Goal: Information Seeking & Learning: Learn about a topic

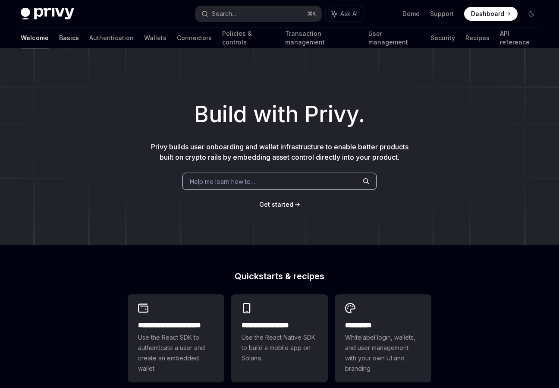
click at [59, 43] on link "Basics" at bounding box center [69, 38] width 20 height 21
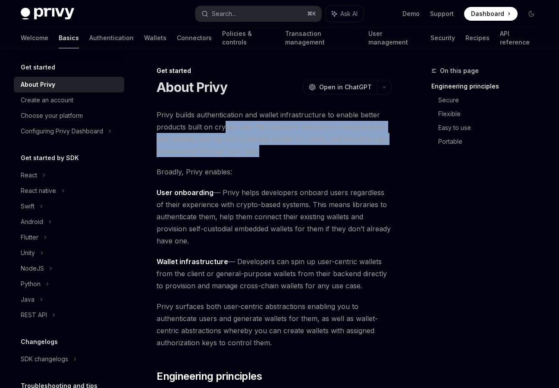
drag, startPoint x: 286, startPoint y: 150, endPoint x: 226, endPoint y: 131, distance: 62.9
click at [226, 131] on span "Privy builds authentication and wallet infrastructure to enable better products…" at bounding box center [274, 133] width 235 height 48
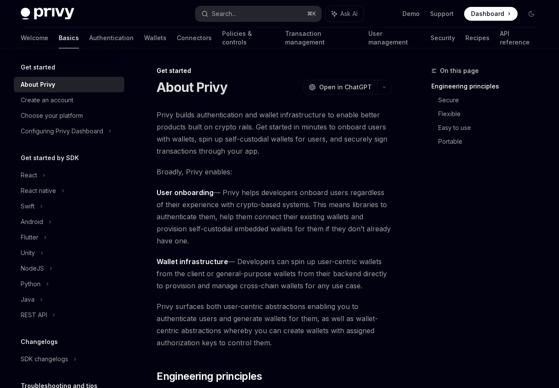
click at [226, 131] on span "Privy builds authentication and wallet infrastructure to enable better products…" at bounding box center [274, 133] width 235 height 48
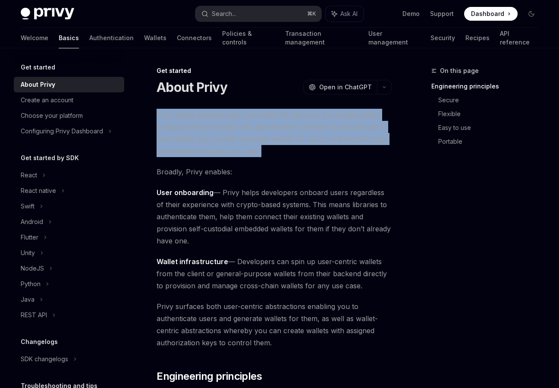
click at [228, 144] on span "Privy builds authentication and wallet infrastructure to enable better products…" at bounding box center [274, 133] width 235 height 48
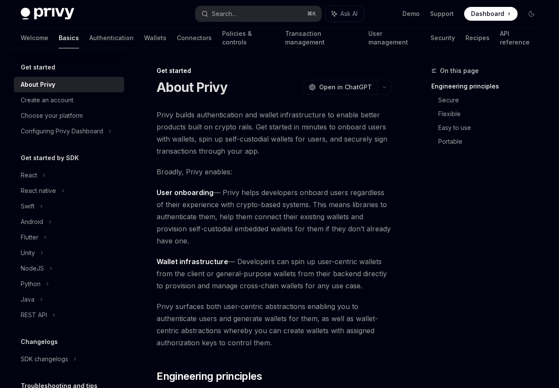
click at [228, 144] on span "Privy builds authentication and wallet infrastructure to enable better products…" at bounding box center [274, 133] width 235 height 48
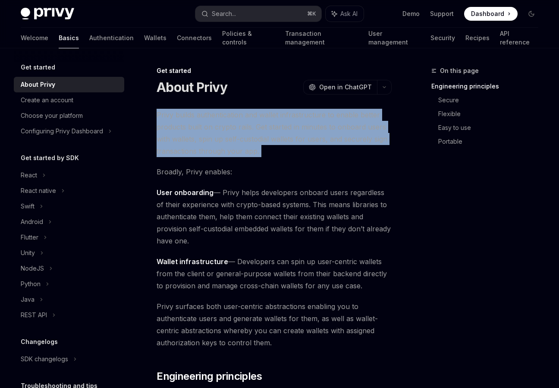
click at [250, 144] on span "Privy builds authentication and wallet infrastructure to enable better products…" at bounding box center [274, 133] width 235 height 48
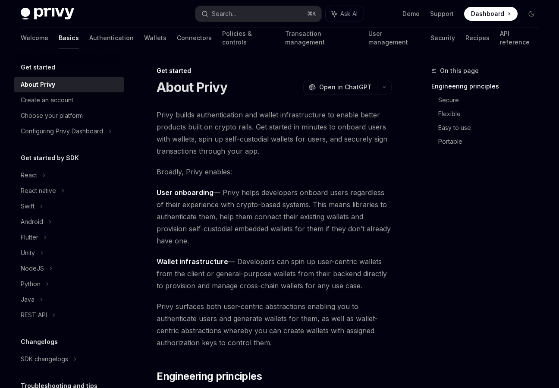
click at [250, 144] on span "Privy builds authentication and wallet infrastructure to enable better products…" at bounding box center [274, 133] width 235 height 48
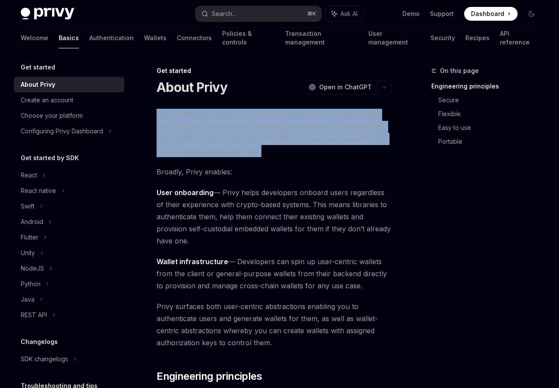
click at [234, 176] on span "Broadly, Privy enables:" at bounding box center [274, 172] width 235 height 12
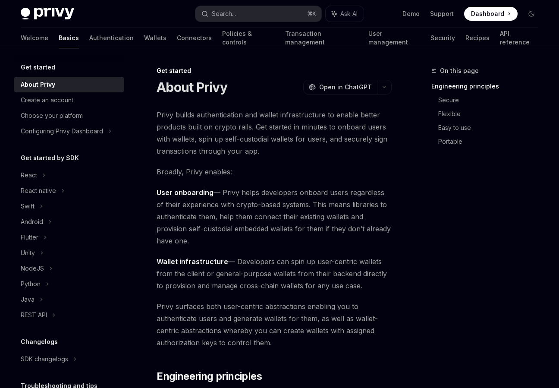
click at [234, 176] on span "Broadly, Privy enables:" at bounding box center [274, 172] width 235 height 12
click at [241, 201] on span "User onboarding — Privy helps developers onboard users regardless of their expe…" at bounding box center [274, 216] width 235 height 60
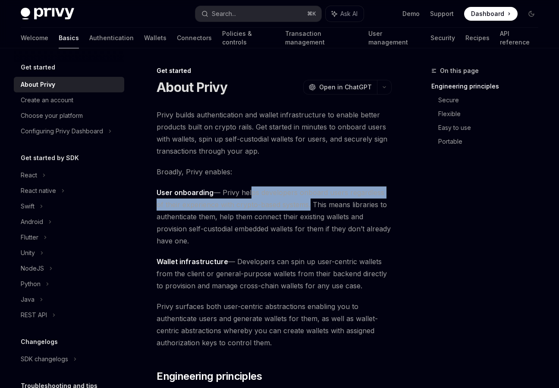
drag, startPoint x: 248, startPoint y: 198, endPoint x: 301, endPoint y: 201, distance: 53.1
click at [301, 201] on span "User onboarding — Privy helps developers onboard users regardless of their expe…" at bounding box center [274, 216] width 235 height 60
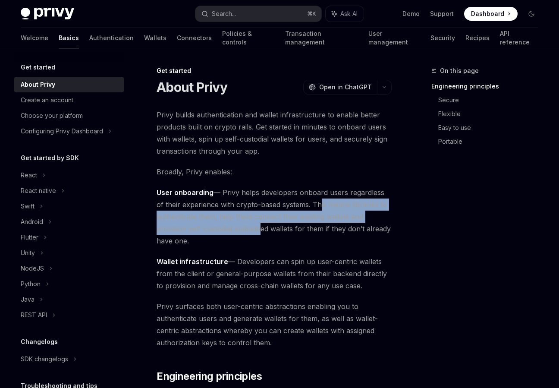
drag, startPoint x: 307, startPoint y: 204, endPoint x: 256, endPoint y: 223, distance: 54.1
click at [256, 223] on span "User onboarding — Privy helps developers onboard users regardless of their expe…" at bounding box center [274, 216] width 235 height 60
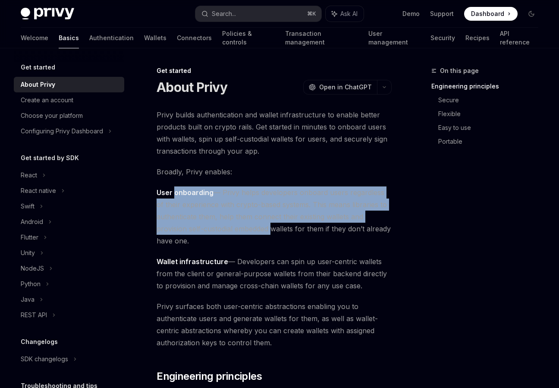
drag, startPoint x: 256, startPoint y: 223, endPoint x: 200, endPoint y: 189, distance: 65.6
click at [200, 189] on span "User onboarding — Privy helps developers onboard users regardless of their expe…" at bounding box center [274, 216] width 235 height 60
click at [200, 189] on strong "User onboarding" at bounding box center [185, 192] width 57 height 9
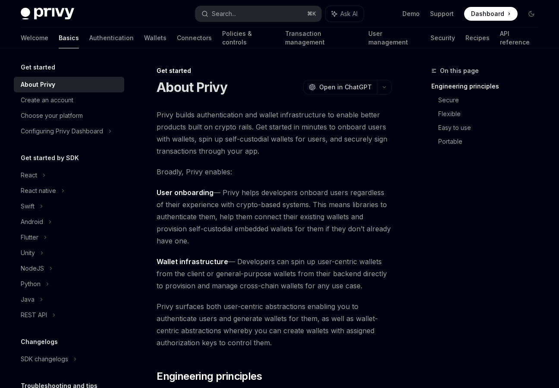
click at [200, 189] on strong "User onboarding" at bounding box center [185, 192] width 57 height 9
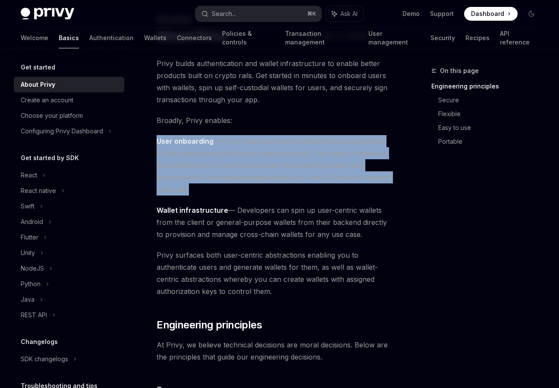
scroll to position [59, 0]
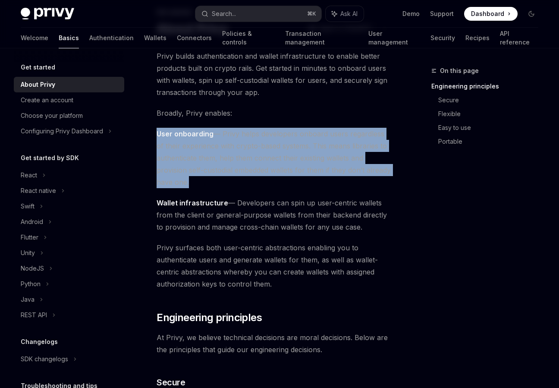
click at [272, 217] on span "Wallet infrastructure — Developers can spin up user-centric wallets from the cl…" at bounding box center [274, 215] width 235 height 36
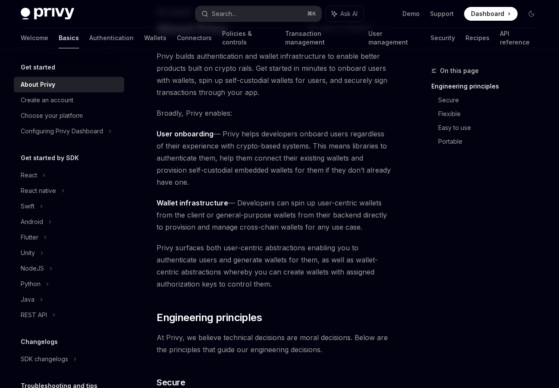
click at [272, 217] on span "Wallet infrastructure — Developers can spin up user-centric wallets from the cl…" at bounding box center [274, 215] width 235 height 36
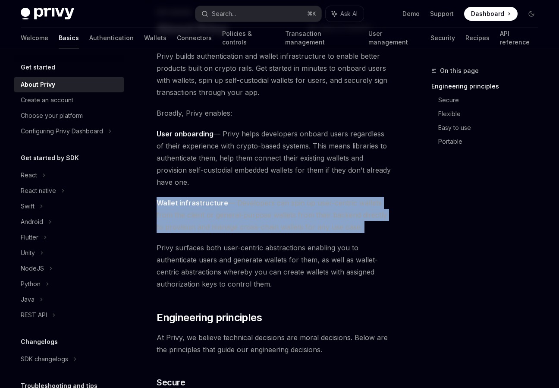
click at [261, 231] on span "Wallet infrastructure — Developers can spin up user-centric wallets from the cl…" at bounding box center [274, 215] width 235 height 36
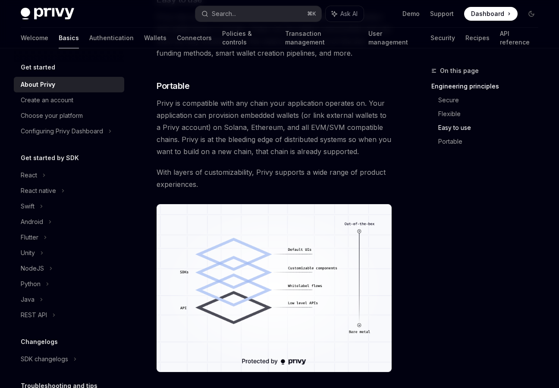
scroll to position [668, 0]
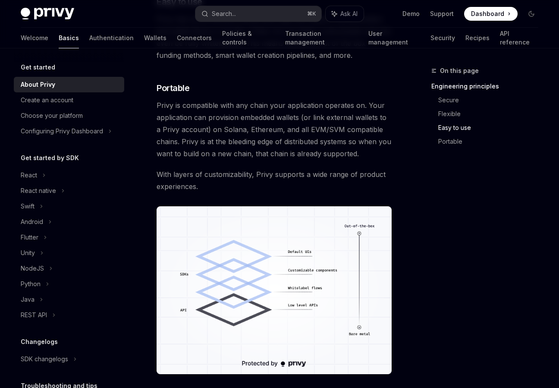
click at [241, 99] on span "Privy is compatible with any chain your application operates on. Your applicati…" at bounding box center [274, 129] width 235 height 60
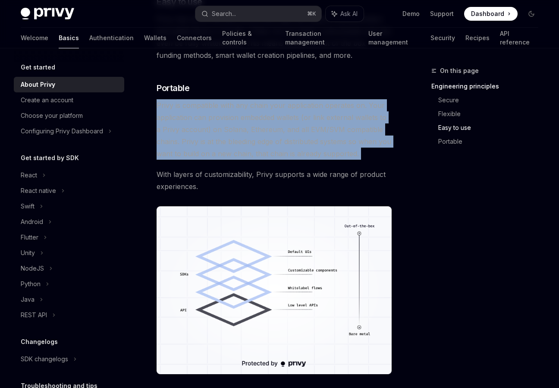
click at [238, 114] on span "Privy is compatible with any chain your application operates on. Your applicati…" at bounding box center [274, 129] width 235 height 60
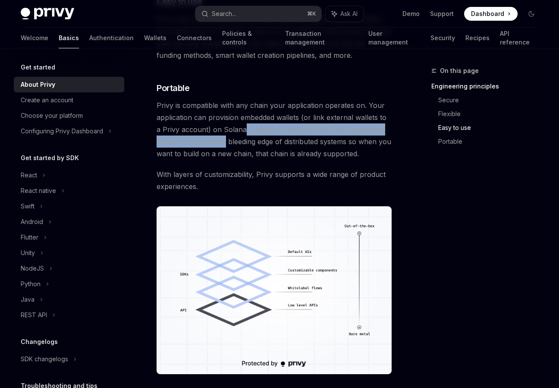
drag, startPoint x: 238, startPoint y: 116, endPoint x: 225, endPoint y: 133, distance: 20.6
click at [225, 133] on span "Privy is compatible with any chain your application operates on. Your applicati…" at bounding box center [274, 129] width 235 height 60
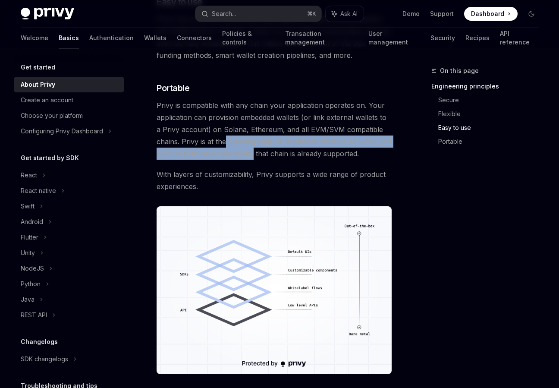
drag, startPoint x: 225, startPoint y: 133, endPoint x: 262, endPoint y: 143, distance: 38.4
click at [262, 142] on span "Privy is compatible with any chain your application operates on. Your applicati…" at bounding box center [274, 129] width 235 height 60
click at [262, 143] on span "Privy is compatible with any chain your application operates on. Your applicati…" at bounding box center [274, 129] width 235 height 60
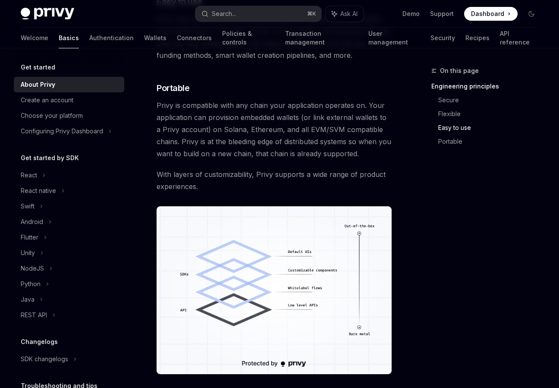
click at [262, 143] on span "Privy is compatible with any chain your application operates on. Your applicati…" at bounding box center [274, 129] width 235 height 60
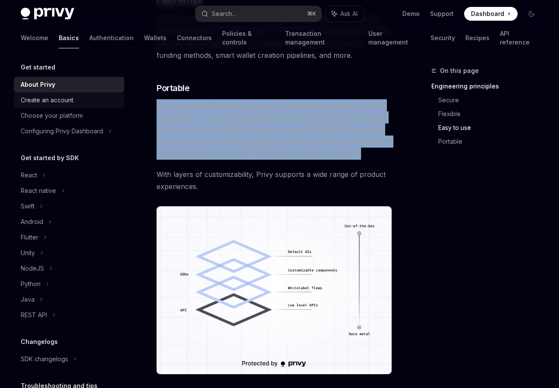
click at [65, 103] on div "Create an account" at bounding box center [47, 100] width 53 height 10
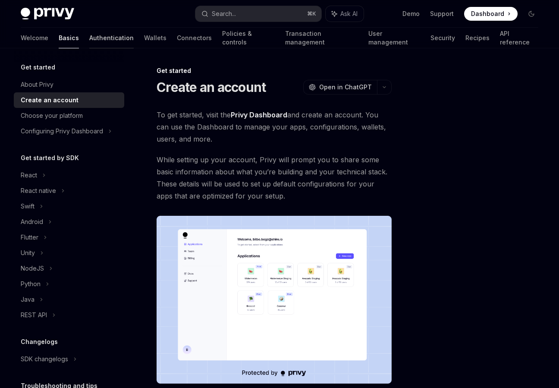
click at [89, 38] on link "Authentication" at bounding box center [111, 38] width 44 height 21
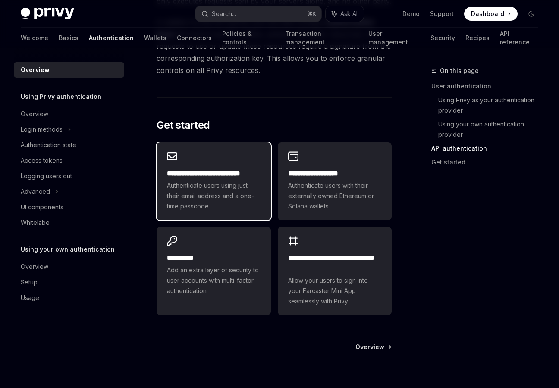
scroll to position [739, 0]
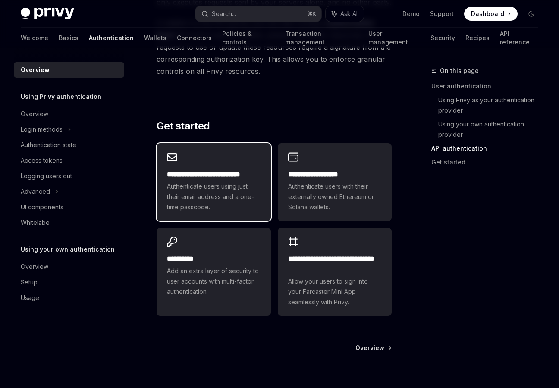
click at [217, 169] on h2 "**********" at bounding box center [213, 174] width 93 height 10
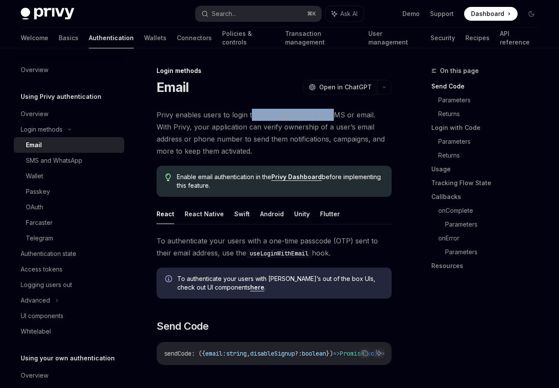
drag, startPoint x: 252, startPoint y: 114, endPoint x: 334, endPoint y: 115, distance: 81.9
click at [334, 115] on span "Privy enables users to login to your application with SMS or email. With Privy,…" at bounding box center [274, 133] width 235 height 48
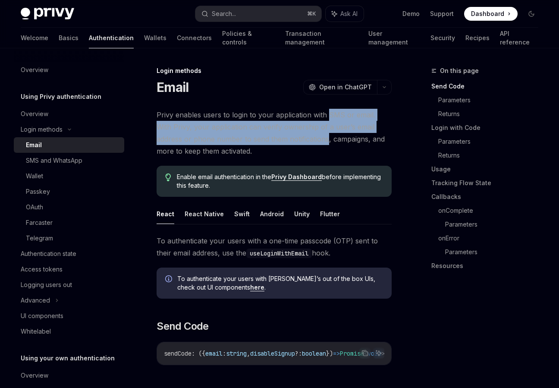
drag, startPoint x: 334, startPoint y: 115, endPoint x: 273, endPoint y: 135, distance: 64.2
click at [272, 135] on span "Privy enables users to login to your application with SMS or email. With Privy,…" at bounding box center [274, 133] width 235 height 48
click at [273, 135] on span "Privy enables users to login to your application with SMS or email. With Privy,…" at bounding box center [274, 133] width 235 height 48
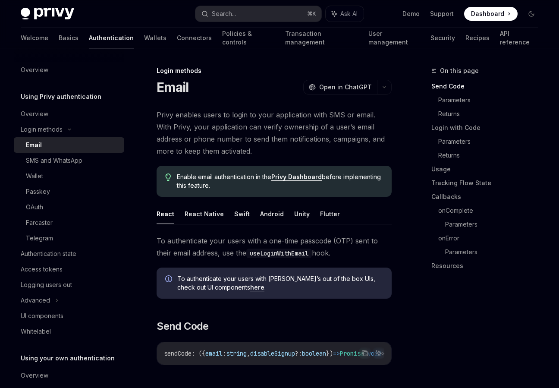
click at [273, 135] on span "Privy enables users to login to your application with SMS or email. With Privy,…" at bounding box center [274, 133] width 235 height 48
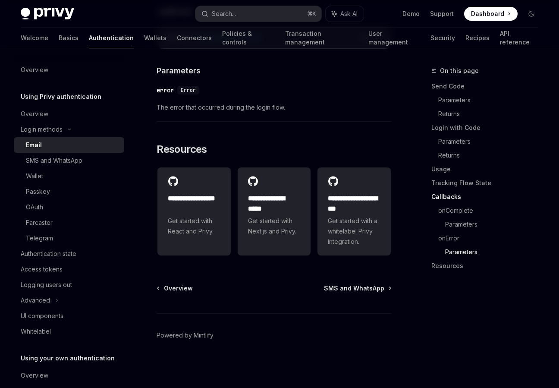
scroll to position [1787, 0]
click at [56, 160] on div "SMS and WhatsApp" at bounding box center [54, 160] width 56 height 10
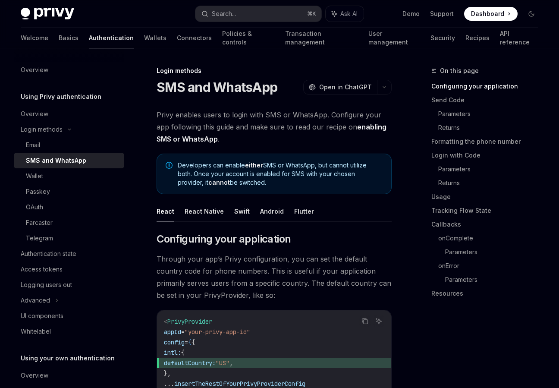
click at [199, 127] on span "Privy enables users to login with SMS or WhatsApp. Configure your app following…" at bounding box center [274, 127] width 235 height 36
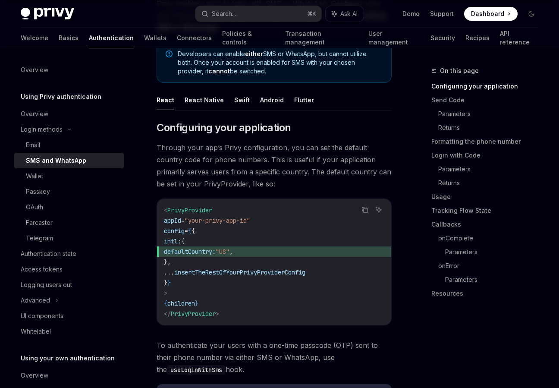
scroll to position [113, 0]
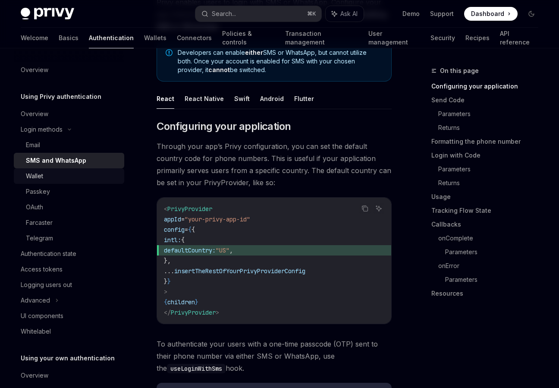
click at [70, 176] on div "Wallet" at bounding box center [72, 176] width 93 height 10
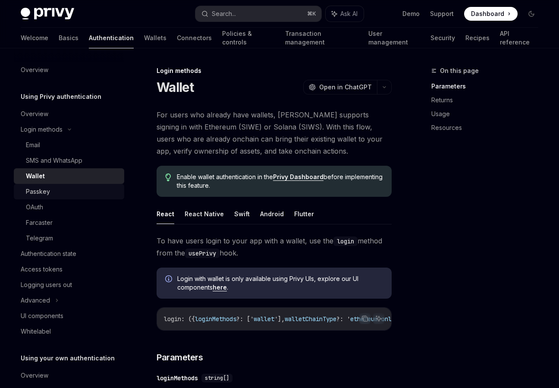
click at [71, 192] on div "Passkey" at bounding box center [72, 191] width 93 height 10
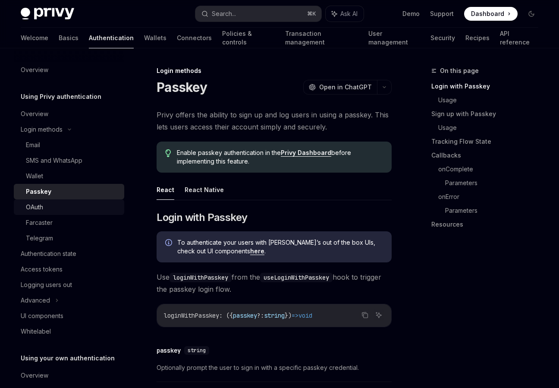
click at [32, 212] on div "OAuth" at bounding box center [34, 207] width 17 height 10
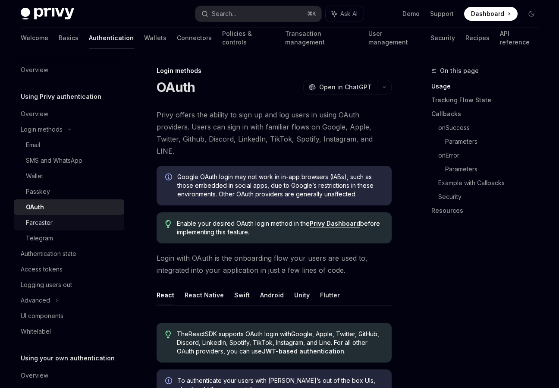
click at [50, 219] on div "Farcaster" at bounding box center [39, 222] width 27 height 10
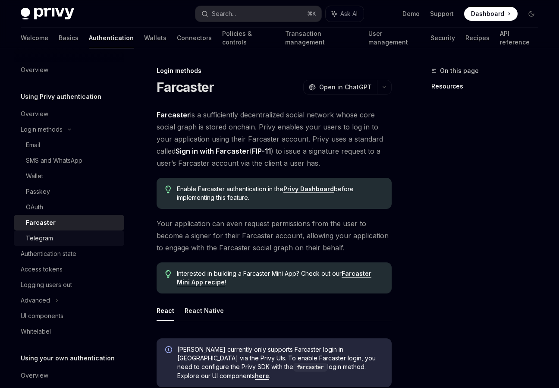
click at [53, 232] on link "Telegram" at bounding box center [69, 238] width 110 height 16
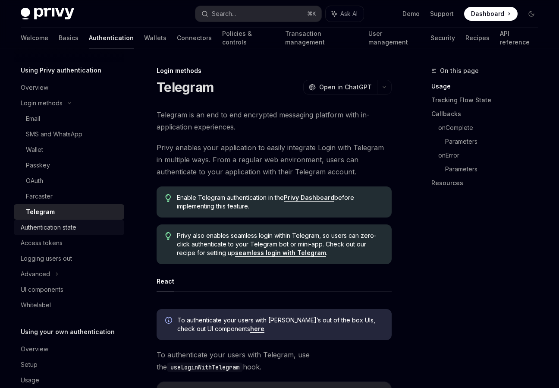
scroll to position [30, 0]
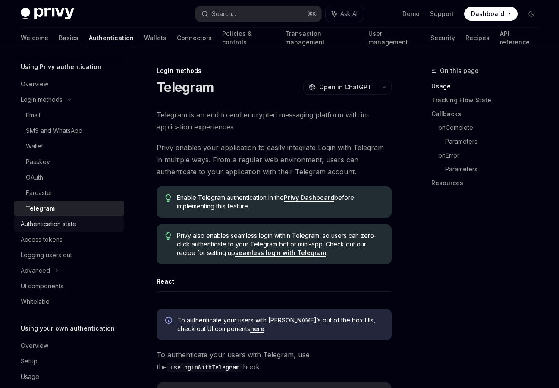
click at [76, 226] on div "Authentication state" at bounding box center [49, 224] width 56 height 10
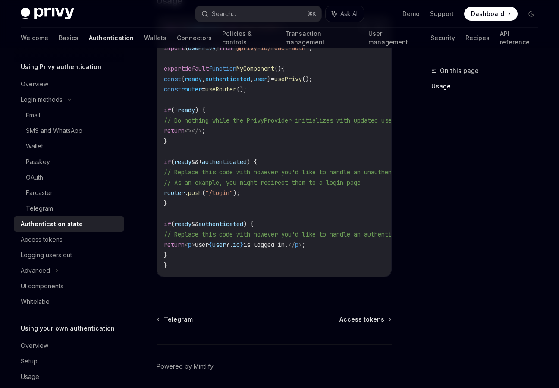
scroll to position [358, 0]
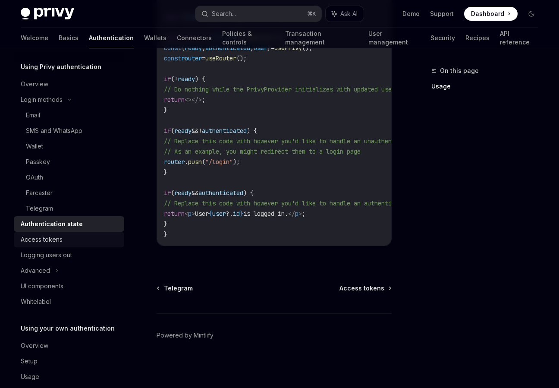
click at [95, 239] on div "Access tokens" at bounding box center [70, 239] width 98 height 10
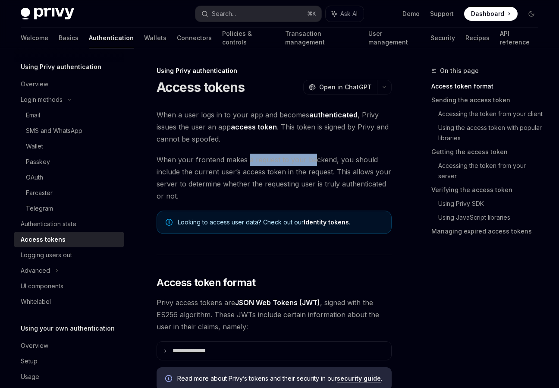
drag, startPoint x: 248, startPoint y: 163, endPoint x: 313, endPoint y: 163, distance: 65.5
click at [314, 163] on span "When your frontend makes a request to your backend, you should include the curr…" at bounding box center [274, 178] width 235 height 48
click at [313, 163] on span "When your frontend makes a request to your backend, you should include the curr…" at bounding box center [274, 178] width 235 height 48
drag, startPoint x: 265, startPoint y: 172, endPoint x: 358, endPoint y: 172, distance: 92.7
click at [359, 172] on span "When your frontend makes a request to your backend, you should include the curr…" at bounding box center [274, 178] width 235 height 48
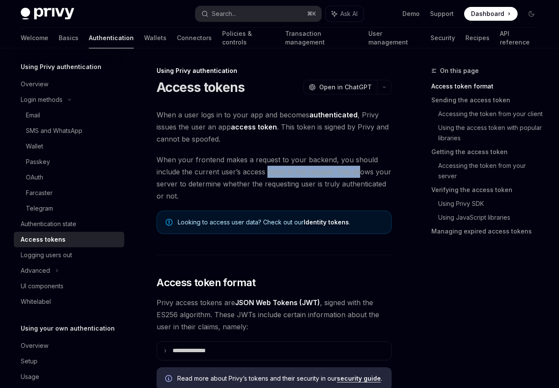
click at [358, 172] on span "When your frontend makes a request to your backend, you should include the curr…" at bounding box center [274, 178] width 235 height 48
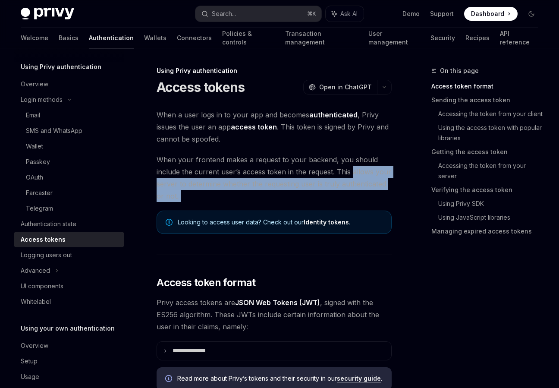
drag, startPoint x: 358, startPoint y: 172, endPoint x: 233, endPoint y: 198, distance: 127.4
click at [233, 198] on span "When your frontend makes a request to your backend, you should include the curr…" at bounding box center [274, 178] width 235 height 48
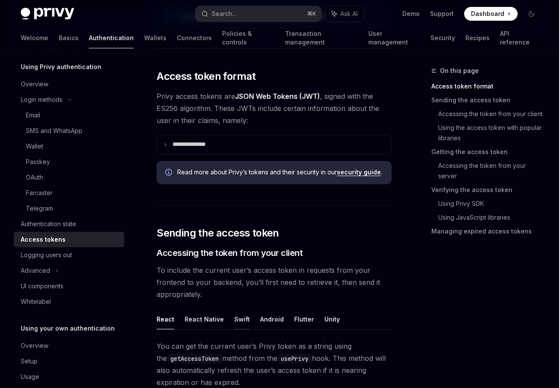
scroll to position [197, 0]
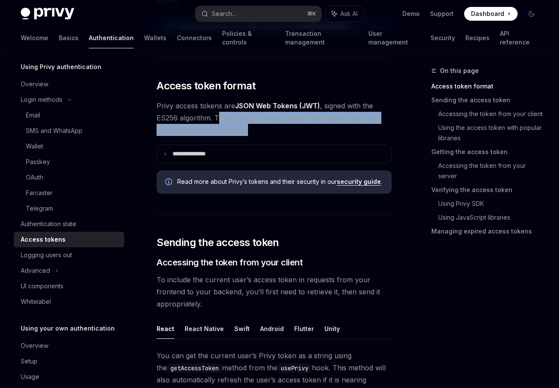
drag, startPoint x: 220, startPoint y: 113, endPoint x: 252, endPoint y: 129, distance: 35.3
click at [252, 129] on span "Privy access tokens are JSON Web Tokens (JWT) , signed with the ES256 algorithm…" at bounding box center [274, 118] width 235 height 36
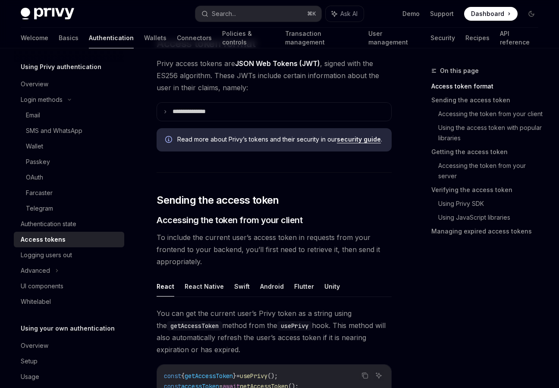
scroll to position [254, 0]
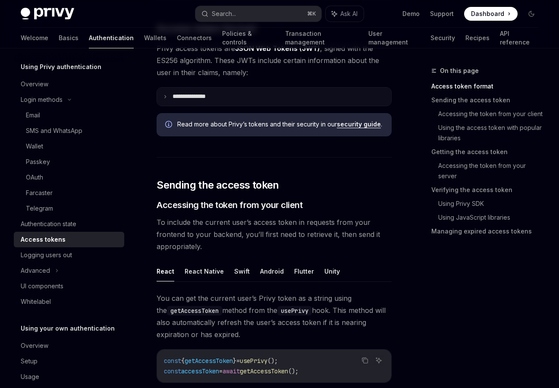
click at [189, 89] on summary "**********" at bounding box center [274, 97] width 234 height 18
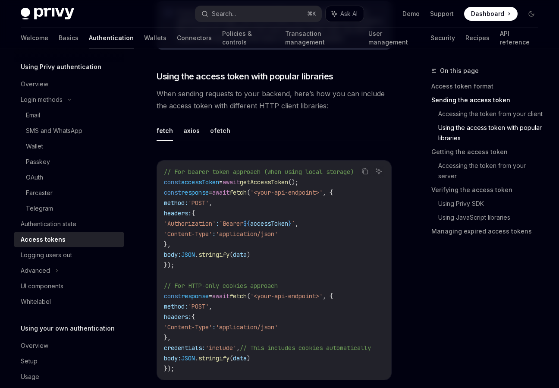
scroll to position [1082, 0]
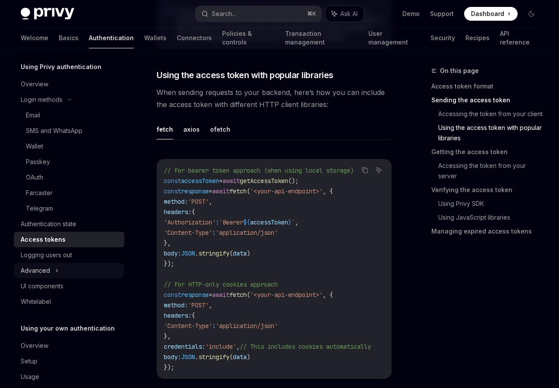
click at [73, 268] on div "Advanced" at bounding box center [69, 271] width 110 height 16
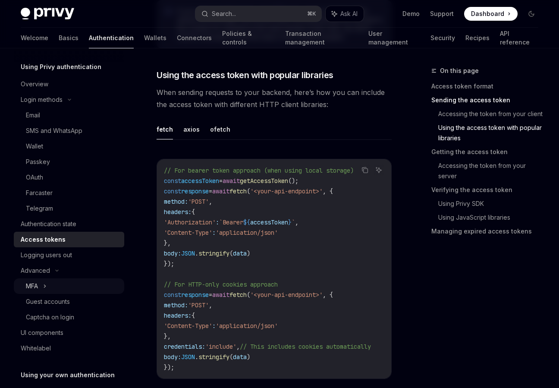
click at [66, 289] on div "MFA" at bounding box center [69, 286] width 110 height 16
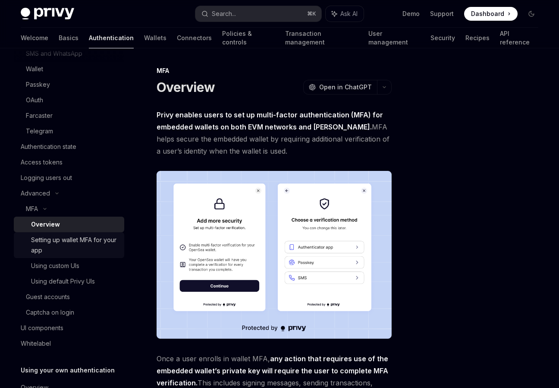
scroll to position [136, 0]
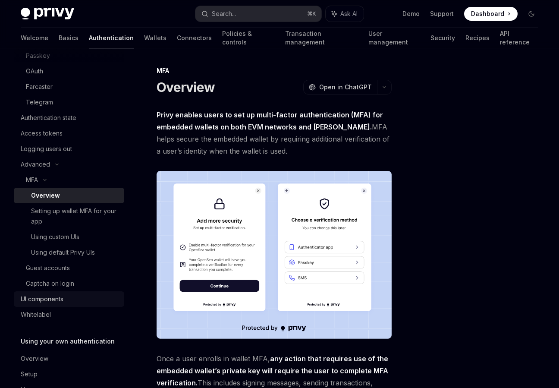
click at [85, 302] on div "UI components" at bounding box center [70, 299] width 98 height 10
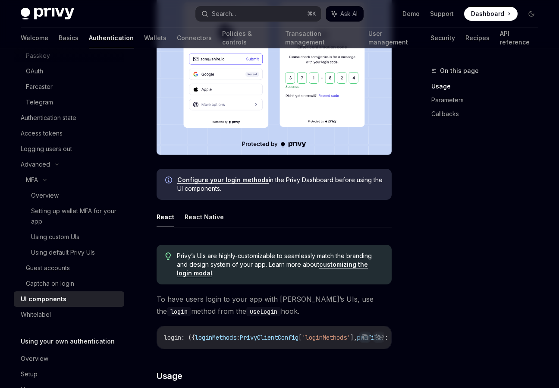
scroll to position [272, 0]
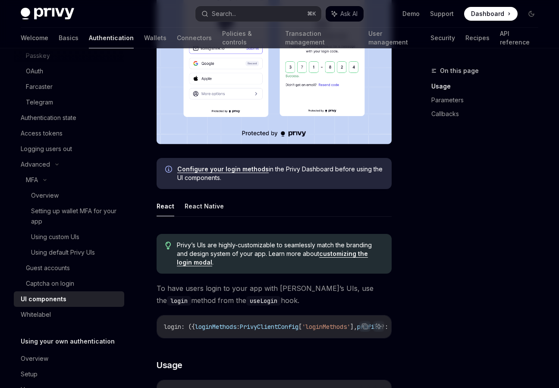
drag, startPoint x: 296, startPoint y: 167, endPoint x: 311, endPoint y: 181, distance: 20.5
click at [311, 181] on span "Configure your login methods in the Privy Dashboard before using the UI compone…" at bounding box center [280, 173] width 206 height 17
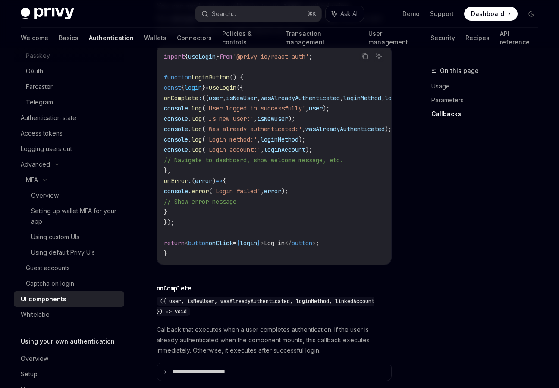
scroll to position [1127, 0]
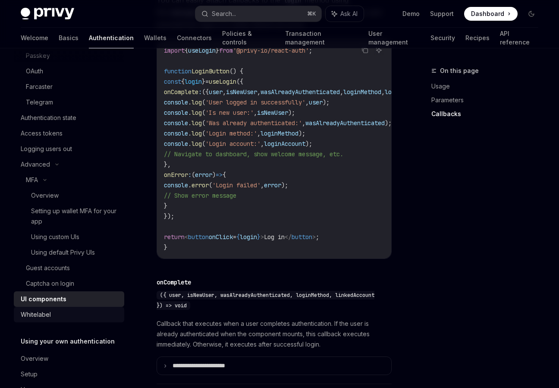
click at [91, 308] on link "Whitelabel" at bounding box center [69, 315] width 110 height 16
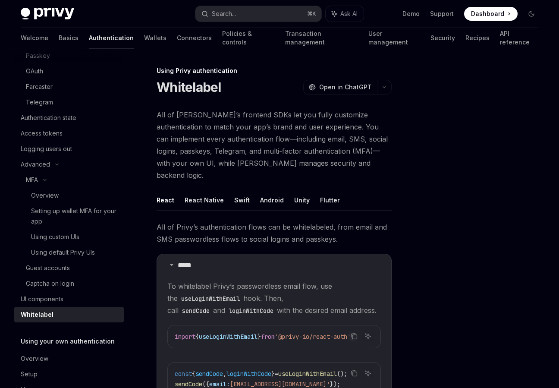
scroll to position [163, 0]
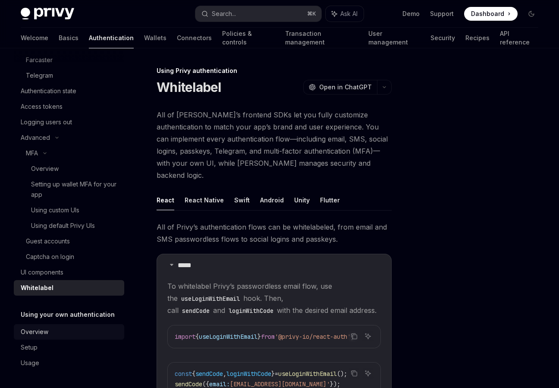
click at [80, 336] on div "Overview" at bounding box center [70, 331] width 98 height 10
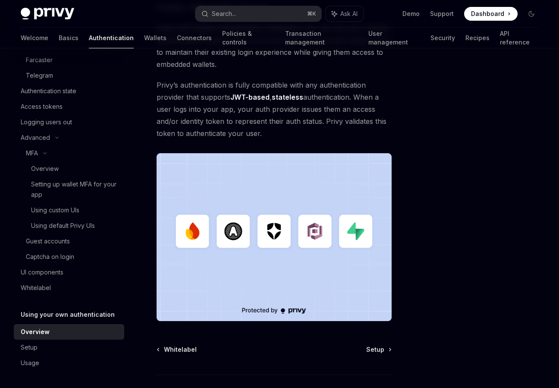
scroll to position [150, 0]
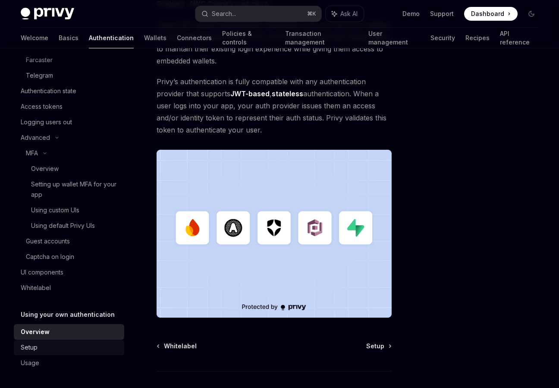
click at [77, 342] on div "Setup" at bounding box center [70, 347] width 98 height 10
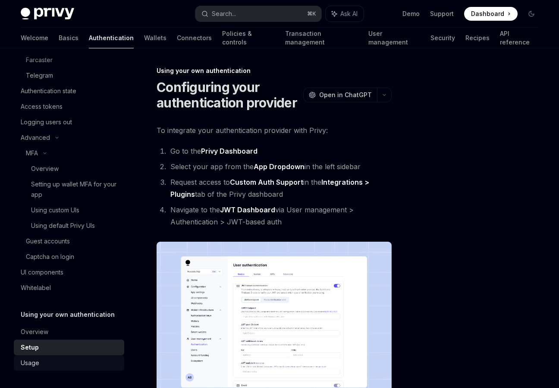
click at [75, 364] on div "Usage" at bounding box center [70, 362] width 98 height 10
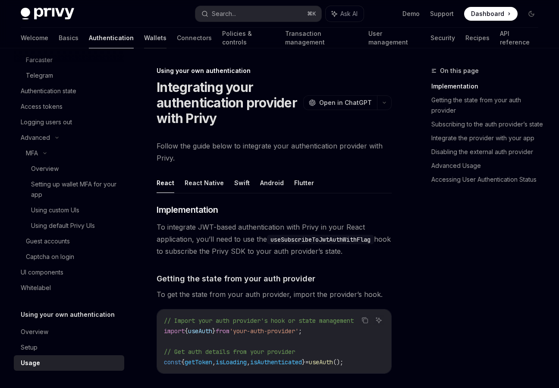
click at [144, 38] on link "Wallets" at bounding box center [155, 38] width 22 height 21
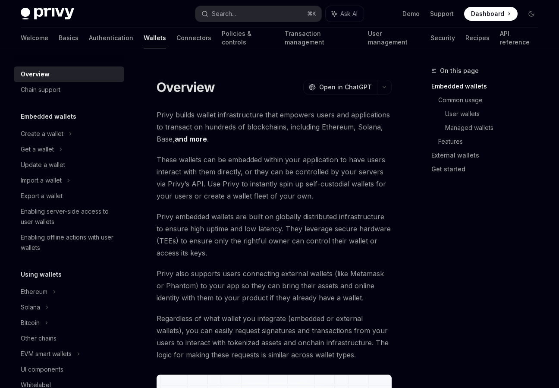
click at [252, 127] on span "Privy builds wallet infrastructure that empowers users and applications to tran…" at bounding box center [274, 127] width 235 height 36
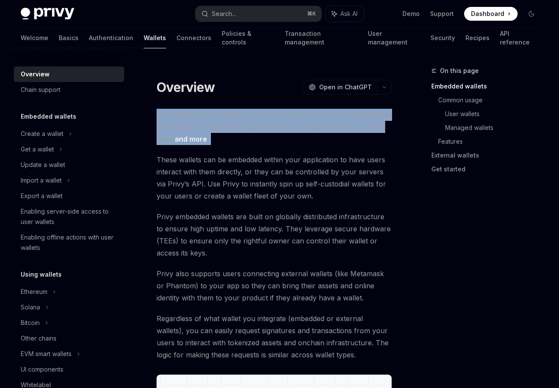
click at [272, 141] on span "Privy builds wallet infrastructure that empowers users and applications to tran…" at bounding box center [274, 127] width 235 height 36
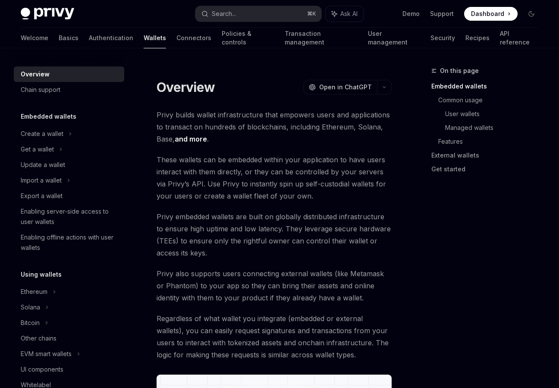
click at [253, 171] on span "These wallets can be embedded within your application to have users interact wi…" at bounding box center [274, 178] width 235 height 48
click at [271, 193] on span "These wallets can be embedded within your application to have users interact wi…" at bounding box center [274, 178] width 235 height 48
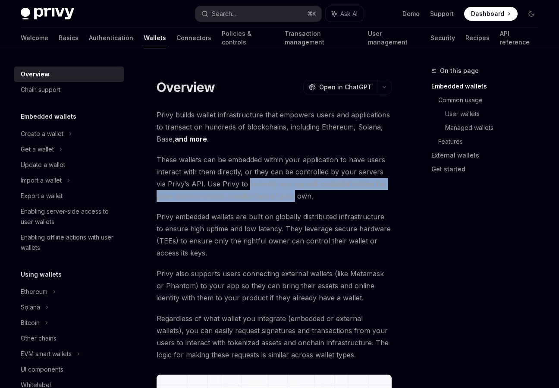
drag, startPoint x: 271, startPoint y: 193, endPoint x: 254, endPoint y: 177, distance: 22.9
click at [254, 177] on span "These wallets can be embedded within your application to have users interact wi…" at bounding box center [274, 178] width 235 height 48
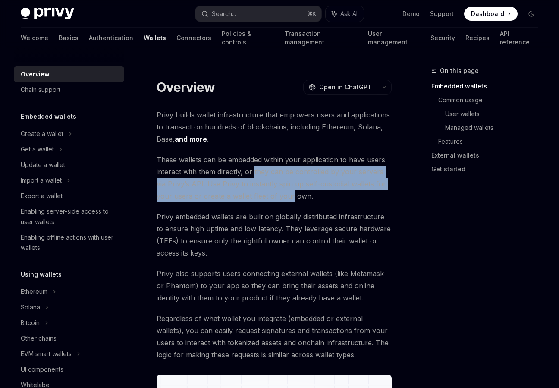
click at [254, 177] on span "These wallets can be embedded within your application to have users interact wi…" at bounding box center [274, 178] width 235 height 48
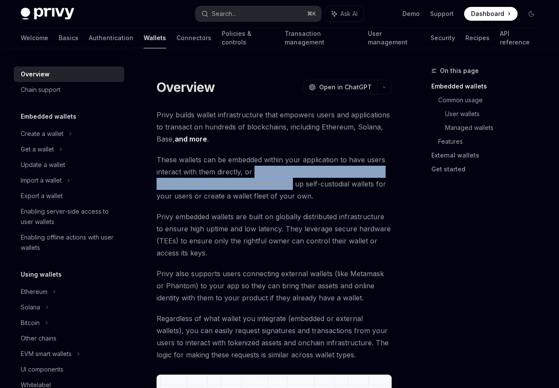
drag, startPoint x: 254, startPoint y: 177, endPoint x: 286, endPoint y: 187, distance: 34.0
click at [285, 187] on span "These wallets can be embedded within your application to have users interact wi…" at bounding box center [274, 178] width 235 height 48
click at [286, 187] on span "These wallets can be embedded within your application to have users interact wi…" at bounding box center [274, 178] width 235 height 48
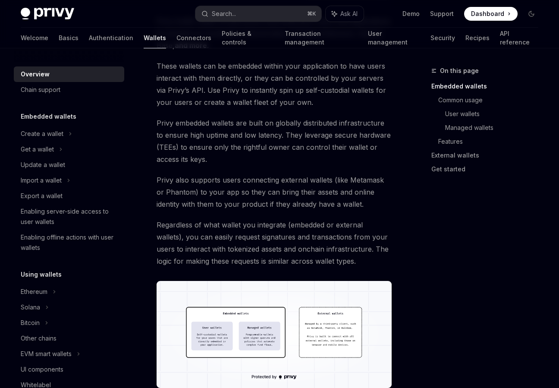
scroll to position [93, 0]
drag, startPoint x: 276, startPoint y: 134, endPoint x: 330, endPoint y: 134, distance: 53.5
click at [330, 134] on span "Privy embedded wallets are built on globally distributed infrastructure to ensu…" at bounding box center [274, 141] width 235 height 48
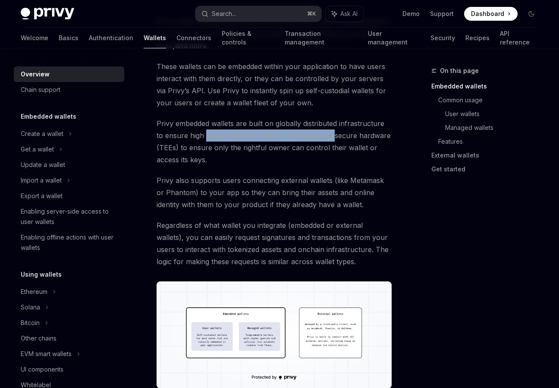
drag, startPoint x: 330, startPoint y: 134, endPoint x: 213, endPoint y: 136, distance: 117.3
click at [213, 136] on span "Privy embedded wallets are built on globally distributed infrastructure to ensu…" at bounding box center [274, 141] width 235 height 48
drag, startPoint x: 233, startPoint y: 134, endPoint x: 284, endPoint y: 134, distance: 50.9
click at [284, 134] on span "Privy embedded wallets are built on globally distributed infrastructure to ensu…" at bounding box center [274, 141] width 235 height 48
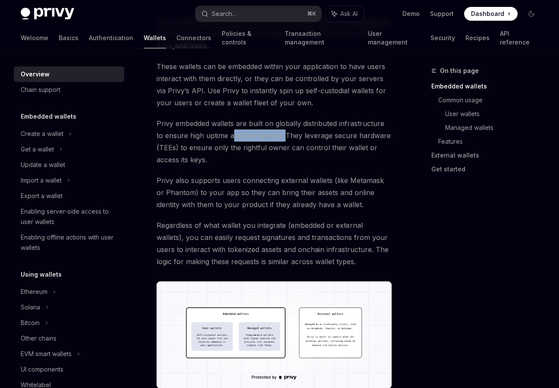
click at [284, 134] on span "Privy embedded wallets are built on globally distributed infrastructure to ensu…" at bounding box center [274, 141] width 235 height 48
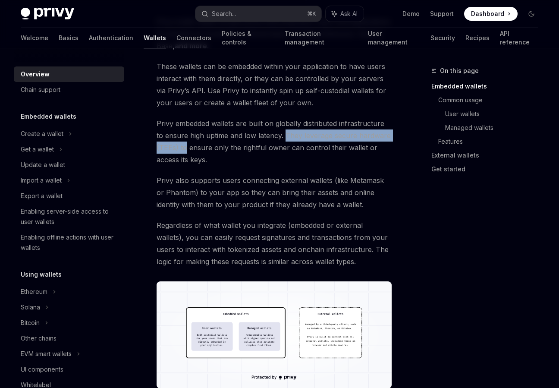
drag, startPoint x: 284, startPoint y: 134, endPoint x: 183, endPoint y: 148, distance: 102.0
click at [183, 148] on span "Privy embedded wallets are built on globally distributed infrastructure to ensu…" at bounding box center [274, 141] width 235 height 48
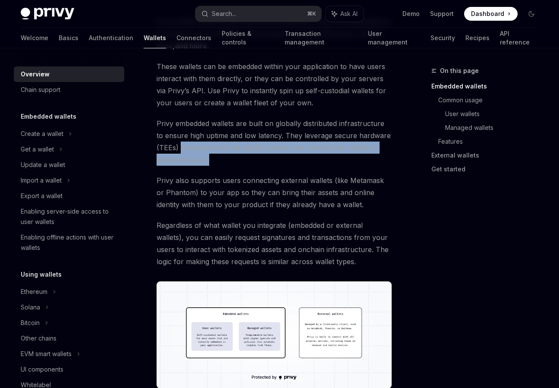
drag, startPoint x: 183, startPoint y: 148, endPoint x: 225, endPoint y: 154, distance: 41.7
click at [225, 154] on span "Privy embedded wallets are built on globally distributed infrastructure to ensu…" at bounding box center [274, 141] width 235 height 48
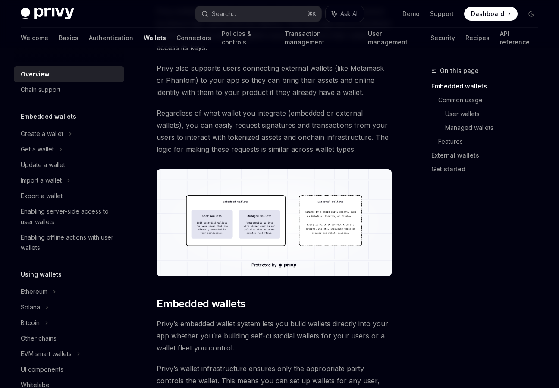
scroll to position [204, 0]
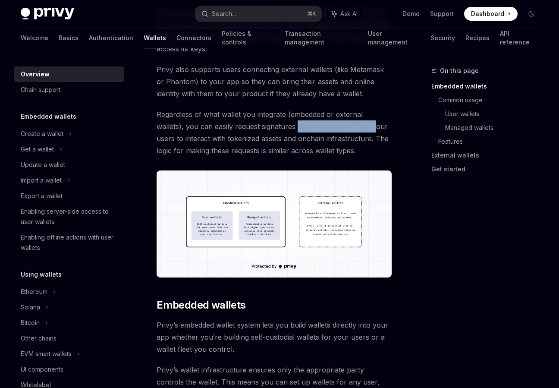
drag, startPoint x: 267, startPoint y: 122, endPoint x: 344, endPoint y: 124, distance: 76.8
click at [344, 124] on span "Regardless of what wallet you integrate (embedded or external wallets), you can…" at bounding box center [274, 132] width 235 height 48
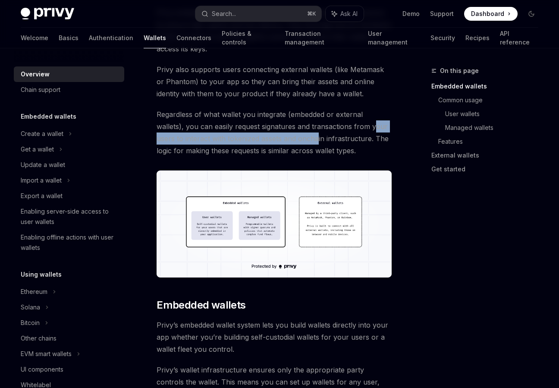
drag, startPoint x: 344, startPoint y: 124, endPoint x: 291, endPoint y: 142, distance: 55.4
click at [291, 142] on span "Regardless of what wallet you integrate (embedded or external wallets), you can…" at bounding box center [274, 132] width 235 height 48
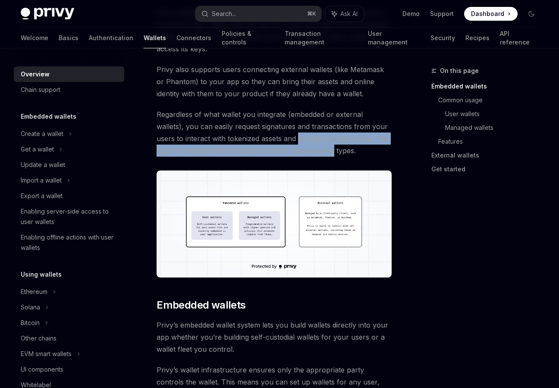
drag, startPoint x: 291, startPoint y: 142, endPoint x: 320, endPoint y: 150, distance: 29.0
click at [318, 150] on span "Regardless of what wallet you integrate (embedded or external wallets), you can…" at bounding box center [274, 132] width 235 height 48
click at [320, 150] on span "Regardless of what wallet you integrate (embedded or external wallets), you can…" at bounding box center [274, 132] width 235 height 48
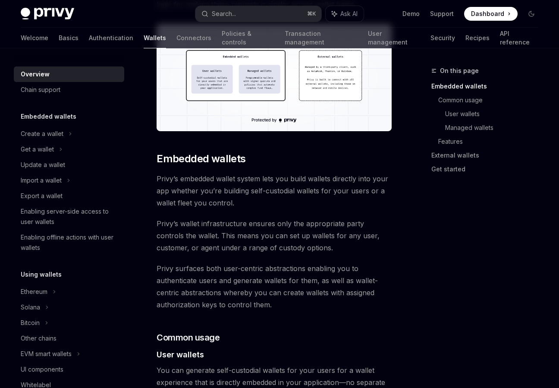
scroll to position [358, 0]
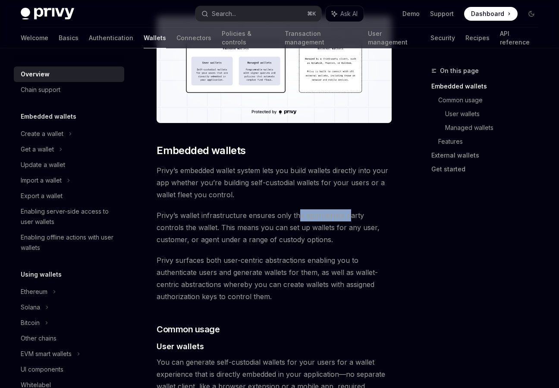
drag, startPoint x: 295, startPoint y: 221, endPoint x: 347, endPoint y: 220, distance: 51.3
click at [347, 220] on span "Privy’s wallet infrastructure ensures only the appropriate party controls the w…" at bounding box center [274, 227] width 235 height 36
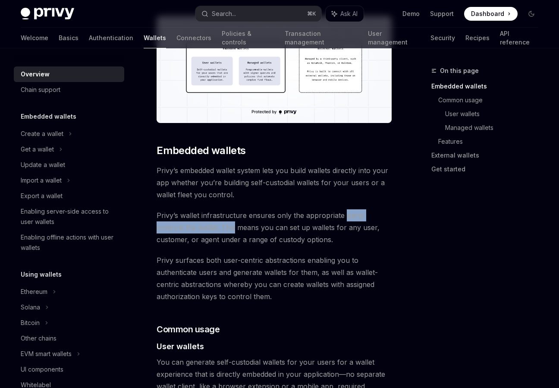
drag, startPoint x: 347, startPoint y: 220, endPoint x: 198, endPoint y: 229, distance: 148.6
click at [198, 229] on span "Privy’s wallet infrastructure ensures only the appropriate party controls the w…" at bounding box center [274, 227] width 235 height 36
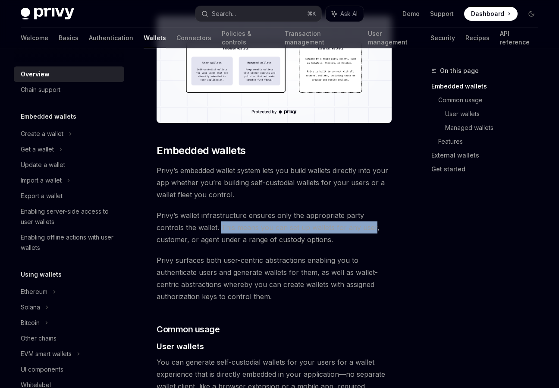
drag, startPoint x: 198, startPoint y: 229, endPoint x: 340, endPoint y: 229, distance: 141.4
click at [340, 229] on span "Privy’s wallet infrastructure ensures only the appropriate party controls the w…" at bounding box center [274, 227] width 235 height 36
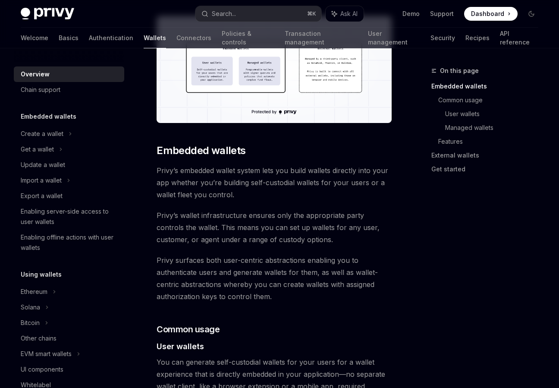
scroll to position [417, 0]
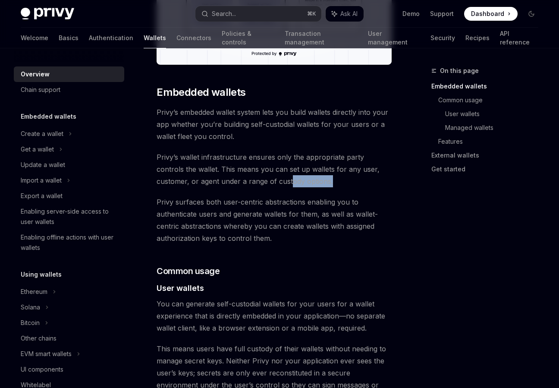
drag, startPoint x: 248, startPoint y: 185, endPoint x: 288, endPoint y: 185, distance: 40.1
click at [288, 185] on span "Privy’s wallet infrastructure ensures only the appropriate party controls the w…" at bounding box center [274, 169] width 235 height 36
click at [230, 204] on span "Privy surfaces both user-centric abstractions enabling you to authenticate user…" at bounding box center [274, 220] width 235 height 48
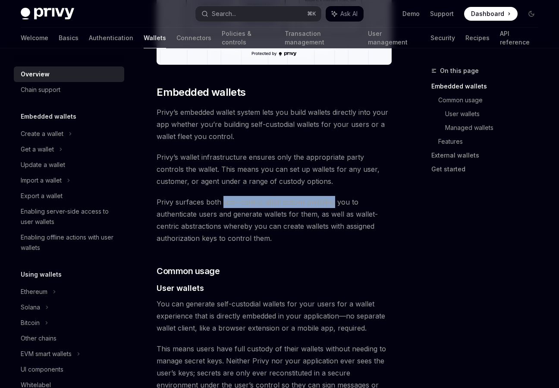
drag, startPoint x: 230, startPoint y: 204, endPoint x: 313, endPoint y: 204, distance: 83.7
click at [313, 204] on span "Privy surfaces both user-centric abstractions enabling you to authenticate user…" at bounding box center [274, 220] width 235 height 48
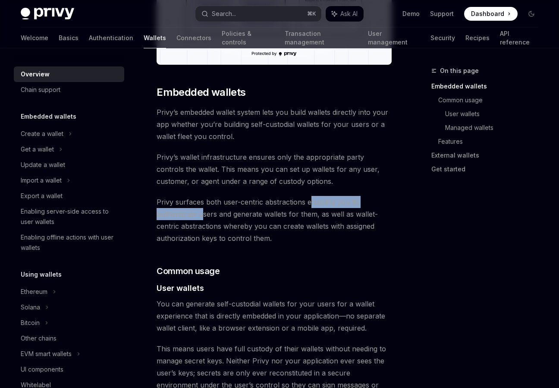
drag, startPoint x: 310, startPoint y: 204, endPoint x: 208, endPoint y: 219, distance: 102.9
click at [208, 219] on span "Privy surfaces both user-centric abstractions enabling you to authenticate user…" at bounding box center [274, 220] width 235 height 48
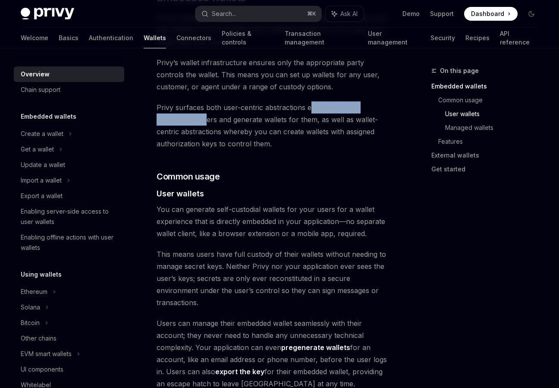
scroll to position [537, 0]
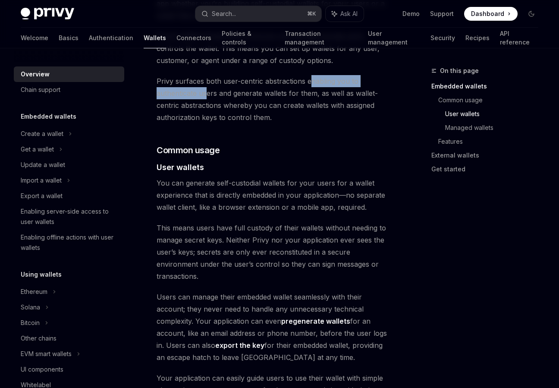
click at [227, 190] on span "You can generate self-custodial wallets for your users for a wallet experience …" at bounding box center [274, 195] width 235 height 36
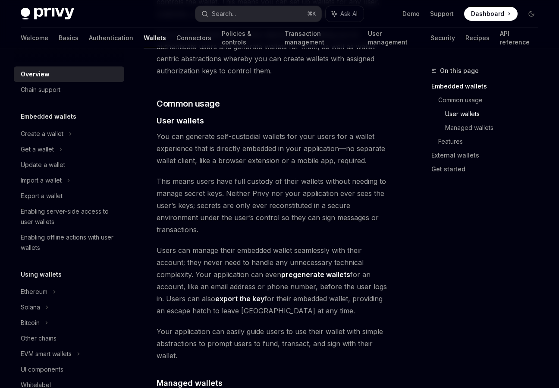
click at [261, 150] on span "You can generate self-custodial wallets for your users for a wallet experience …" at bounding box center [274, 148] width 235 height 36
click at [293, 152] on span "You can generate self-custodial wallets for your users for a wallet experience …" at bounding box center [274, 148] width 235 height 36
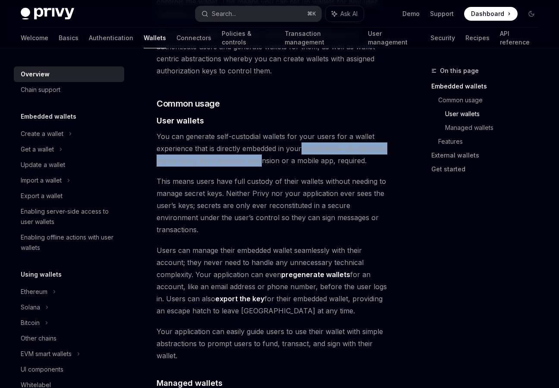
drag, startPoint x: 301, startPoint y: 148, endPoint x: 302, endPoint y: 164, distance: 16.5
click at [300, 166] on span "You can generate self-custodial wallets for your users for a wallet experience …" at bounding box center [274, 148] width 235 height 36
click at [302, 164] on span "You can generate self-custodial wallets for your users for a wallet experience …" at bounding box center [274, 148] width 235 height 36
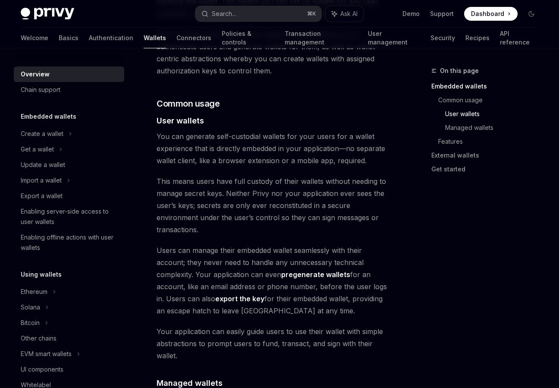
click at [302, 164] on span "You can generate self-custodial wallets for your users for a wallet experience …" at bounding box center [274, 148] width 235 height 36
click at [237, 195] on span "This means users have full custody of their wallets without needing to manage s…" at bounding box center [274, 205] width 235 height 60
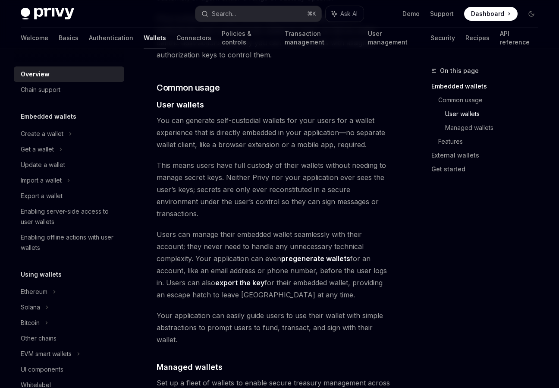
click at [273, 178] on span "This means users have full custody of their wallets without needing to manage s…" at bounding box center [274, 189] width 235 height 60
drag, startPoint x: 255, startPoint y: 178, endPoint x: 324, endPoint y: 179, distance: 69.4
click at [324, 180] on span "This means users have full custody of their wallets without needing to manage s…" at bounding box center [274, 189] width 235 height 60
click at [324, 179] on span "This means users have full custody of their wallets without needing to manage s…" at bounding box center [274, 189] width 235 height 60
drag, startPoint x: 324, startPoint y: 179, endPoint x: 351, endPoint y: 180, distance: 27.2
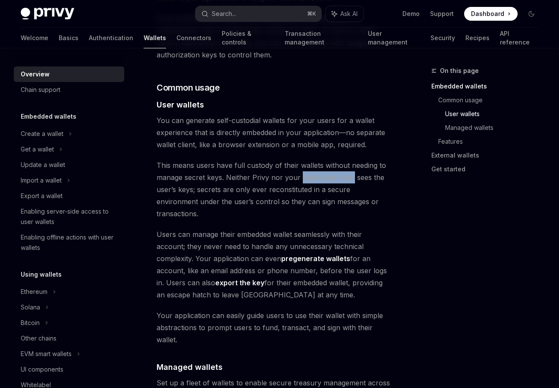
click at [351, 180] on span "This means users have full custody of their wallets without needing to manage s…" at bounding box center [274, 189] width 235 height 60
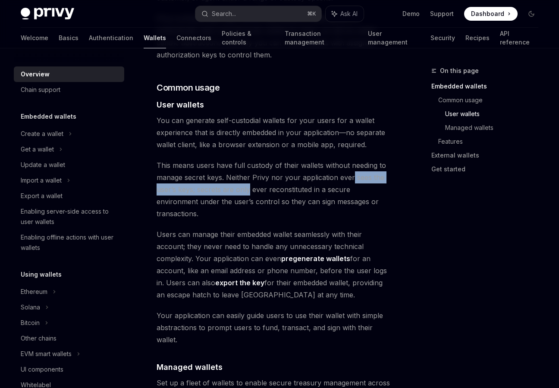
drag, startPoint x: 351, startPoint y: 180, endPoint x: 260, endPoint y: 188, distance: 91.8
click at [257, 188] on span "This means users have full custody of their wallets without needing to manage s…" at bounding box center [274, 189] width 235 height 60
click at [260, 188] on span "This means users have full custody of their wallets without needing to manage s…" at bounding box center [274, 189] width 235 height 60
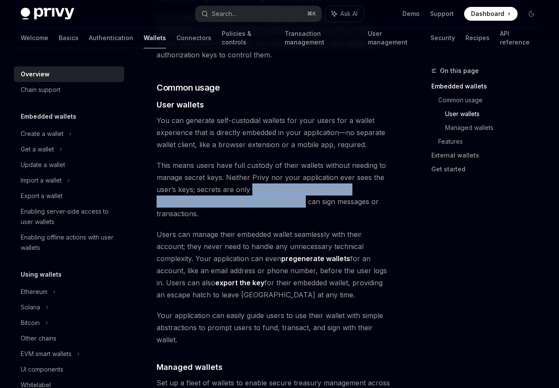
drag, startPoint x: 260, startPoint y: 188, endPoint x: 256, endPoint y: 202, distance: 14.5
click at [256, 202] on span "This means users have full custody of their wallets without needing to manage s…" at bounding box center [274, 189] width 235 height 60
click at [257, 202] on span "This means users have full custody of their wallets without needing to manage s…" at bounding box center [274, 189] width 235 height 60
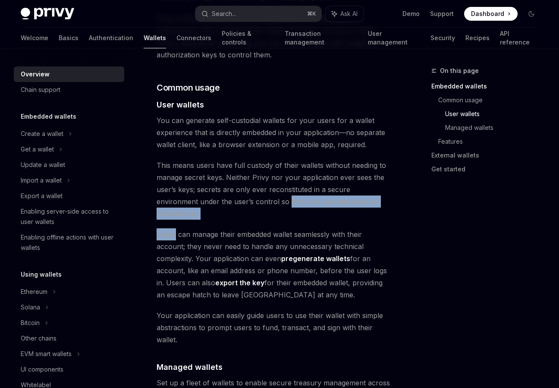
drag, startPoint x: 257, startPoint y: 202, endPoint x: 386, endPoint y: 211, distance: 129.7
click at [385, 210] on div "Privy builds wallet infrastructure that empowers users and applications to tran…" at bounding box center [274, 370] width 235 height 1723
click at [386, 211] on div "Privy builds wallet infrastructure that empowers users and applications to tran…" at bounding box center [274, 370] width 235 height 1723
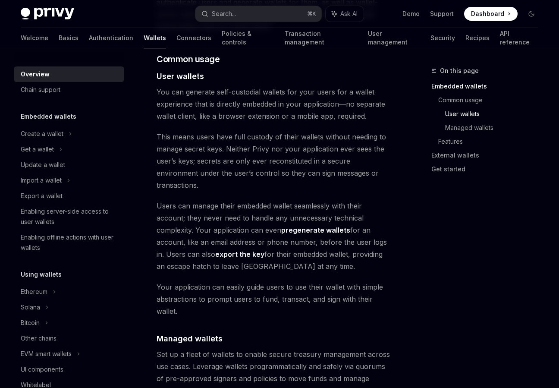
scroll to position [631, 0]
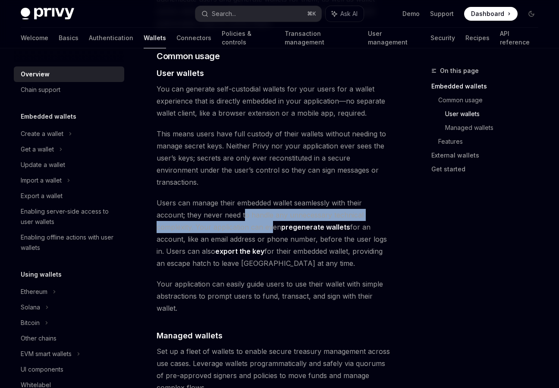
drag, startPoint x: 244, startPoint y: 208, endPoint x: 281, endPoint y: 219, distance: 38.2
click at [280, 219] on span "Users can manage their embedded wallet seamlessly with their account; they neve…" at bounding box center [274, 233] width 235 height 72
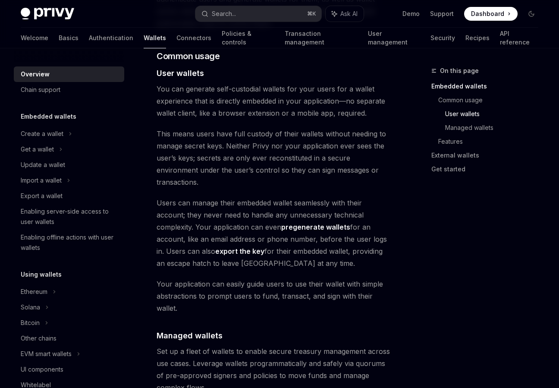
drag, startPoint x: 281, startPoint y: 219, endPoint x: 259, endPoint y: 241, distance: 31.1
click at [260, 240] on span "Users can manage their embedded wallet seamlessly with their account; they neve…" at bounding box center [274, 233] width 235 height 72
drag, startPoint x: 268, startPoint y: 232, endPoint x: 333, endPoint y: 230, distance: 64.7
click at [334, 230] on span "Users can manage their embedded wallet seamlessly with their account; they neve…" at bounding box center [274, 233] width 235 height 72
click at [333, 230] on span "Users can manage their embedded wallet seamlessly with their account; they neve…" at bounding box center [274, 233] width 235 height 72
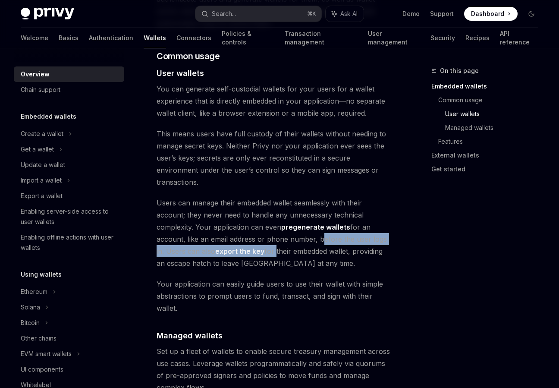
drag, startPoint x: 333, startPoint y: 230, endPoint x: 282, endPoint y: 242, distance: 52.0
click at [282, 243] on span "Users can manage their embedded wallet seamlessly with their account; they neve…" at bounding box center [274, 233] width 235 height 72
click at [282, 242] on span "Users can manage their embedded wallet seamlessly with their account; they neve…" at bounding box center [274, 233] width 235 height 72
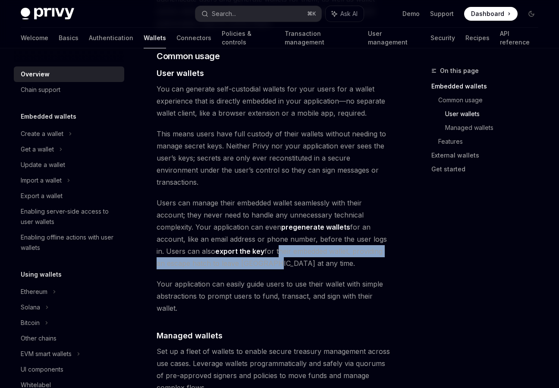
drag, startPoint x: 282, startPoint y: 242, endPoint x: 272, endPoint y: 251, distance: 13.5
click at [272, 251] on span "Users can manage their embedded wallet seamlessly with their account; they neve…" at bounding box center [274, 233] width 235 height 72
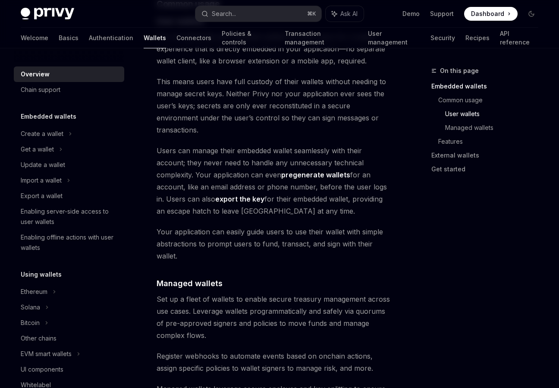
scroll to position [685, 0]
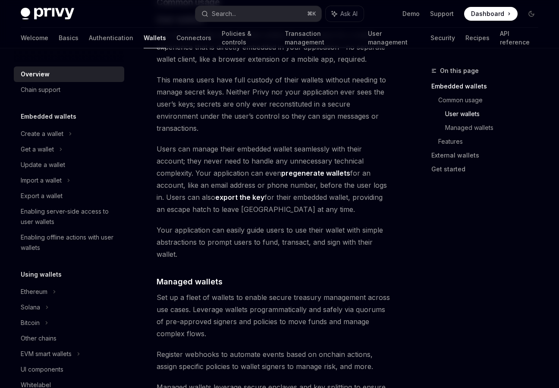
drag, startPoint x: 198, startPoint y: 238, endPoint x: 246, endPoint y: 240, distance: 47.9
click at [246, 240] on span "Your application can easily guide users to use their wallet with simple abstrac…" at bounding box center [274, 242] width 235 height 36
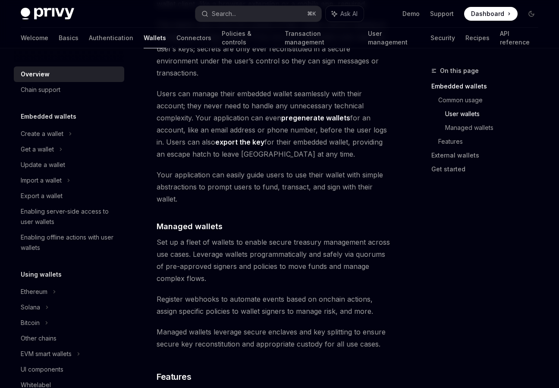
scroll to position [750, 0]
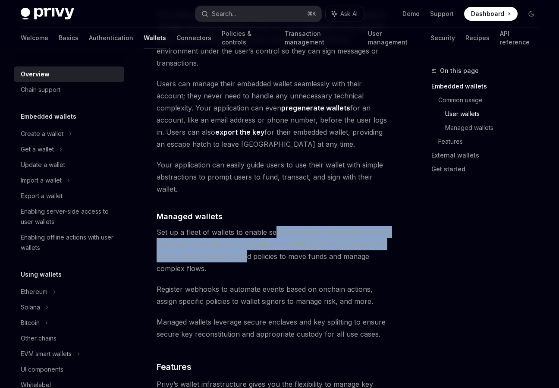
drag, startPoint x: 276, startPoint y: 225, endPoint x: 247, endPoint y: 244, distance: 34.4
click at [247, 244] on span "Set up a fleet of wallets to enable secure treasury management across use cases…" at bounding box center [274, 250] width 235 height 48
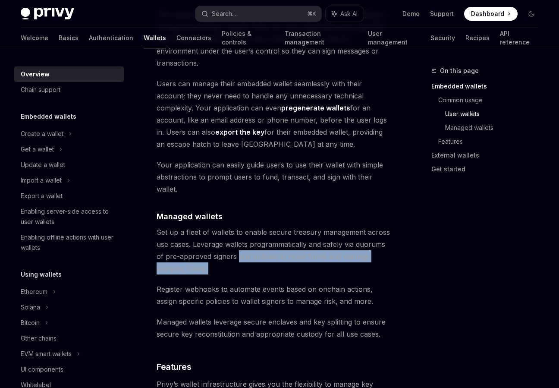
drag, startPoint x: 247, startPoint y: 244, endPoint x: 206, endPoint y: 257, distance: 42.8
click at [206, 257] on span "Set up a fleet of wallets to enable secure treasury management across use cases…" at bounding box center [274, 250] width 235 height 48
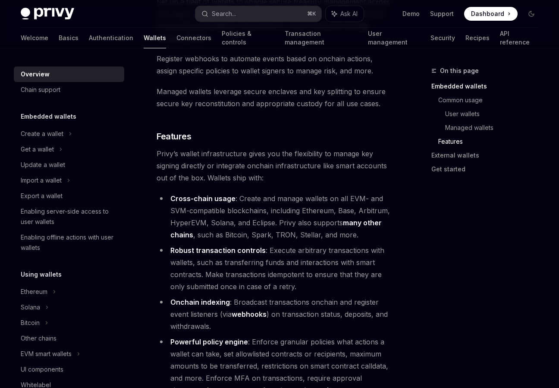
scroll to position [988, 0]
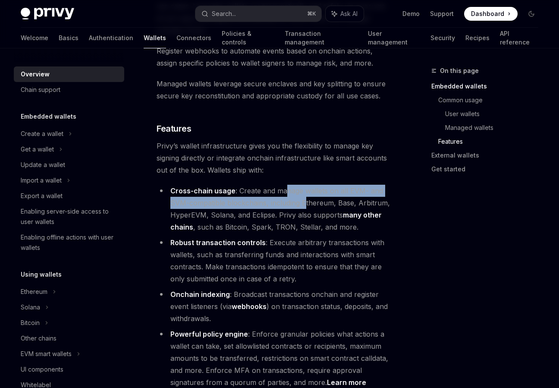
drag, startPoint x: 285, startPoint y: 183, endPoint x: 304, endPoint y: 194, distance: 21.2
click at [304, 194] on li "Cross-chain usage : Create and manage wallets on all EVM- and SVM-compatible bl…" at bounding box center [274, 209] width 235 height 48
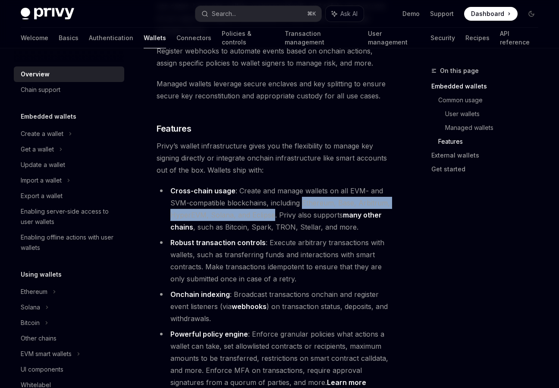
drag, startPoint x: 304, startPoint y: 194, endPoint x: 279, endPoint y: 199, distance: 24.8
click at [279, 199] on li "Cross-chain usage : Create and manage wallets on all EVM- and SVM-compatible bl…" at bounding box center [274, 209] width 235 height 48
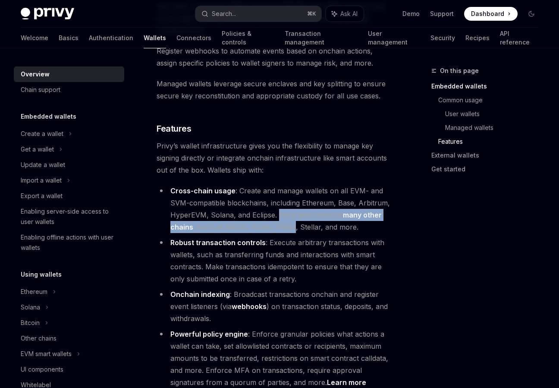
drag, startPoint x: 279, startPoint y: 199, endPoint x: 299, endPoint y: 210, distance: 22.6
click at [299, 211] on li "Cross-chain usage : Create and manage wallets on all EVM- and SVM-compatible bl…" at bounding box center [274, 209] width 235 height 48
click at [299, 210] on li "Cross-chain usage : Create and manage wallets on all EVM- and SVM-compatible bl…" at bounding box center [274, 209] width 235 height 48
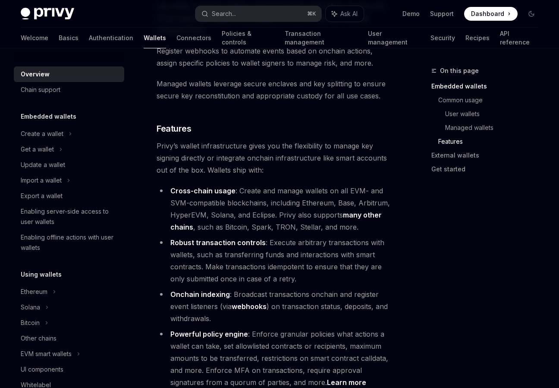
click at [299, 210] on li "Cross-chain usage : Create and manage wallets on all EVM- and SVM-compatible bl…" at bounding box center [274, 209] width 235 height 48
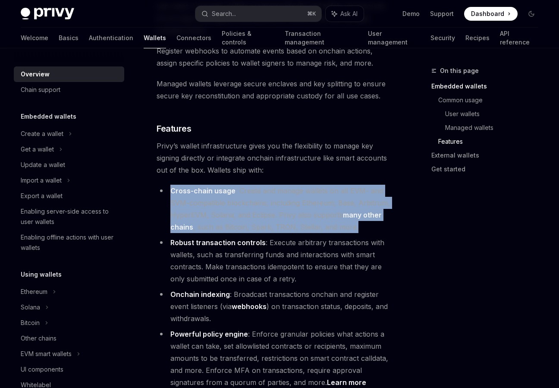
click at [283, 236] on li "Robust transaction controls : Execute arbitrary transactions with wallets, such…" at bounding box center [274, 260] width 235 height 48
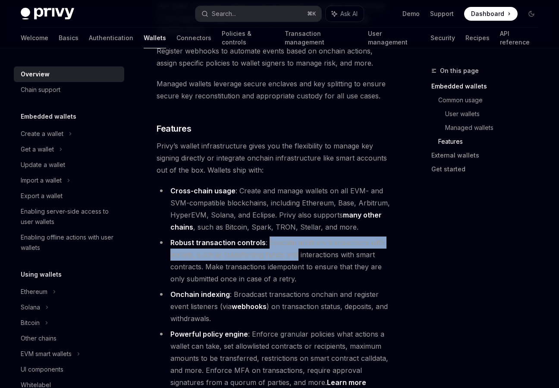
drag, startPoint x: 283, startPoint y: 231, endPoint x: 288, endPoint y: 244, distance: 13.6
click at [288, 244] on li "Robust transaction controls : Execute arbitrary transactions with wallets, such…" at bounding box center [274, 260] width 235 height 48
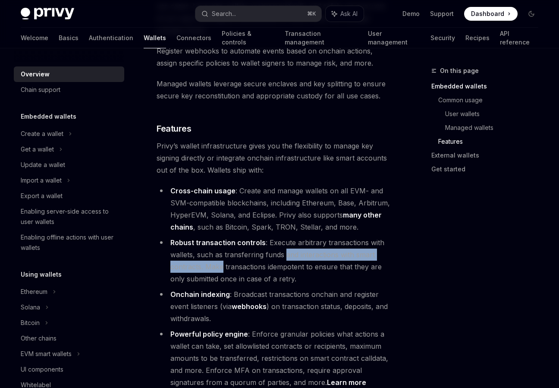
drag, startPoint x: 288, startPoint y: 244, endPoint x: 206, endPoint y: 250, distance: 82.1
click at [206, 250] on li "Robust transaction controls : Execute arbitrary transactions with wallets, such…" at bounding box center [274, 260] width 235 height 48
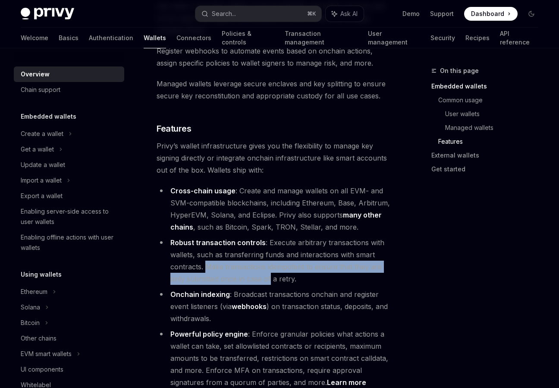
drag, startPoint x: 206, startPoint y: 250, endPoint x: 266, endPoint y: 266, distance: 62.6
click at [266, 266] on li "Robust transaction controls : Execute arbitrary transactions with wallets, such…" at bounding box center [274, 260] width 235 height 48
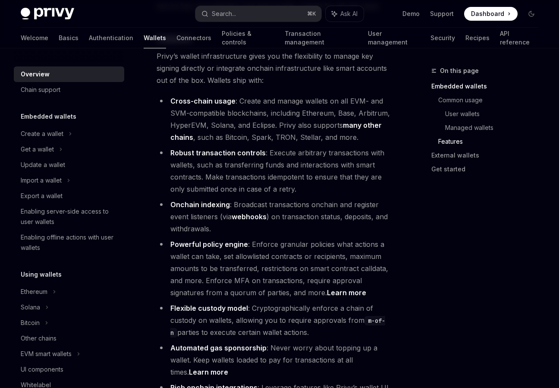
scroll to position [1086, 0]
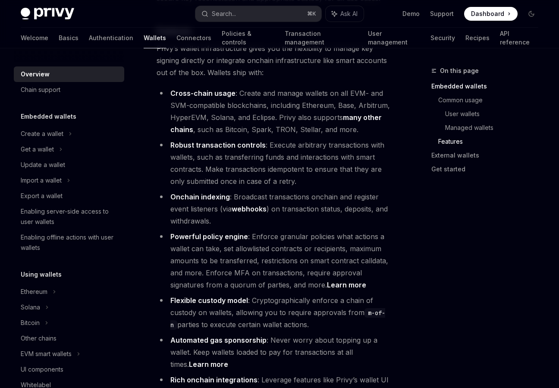
click at [306, 248] on li "Powerful policy engine : Enforce granular policies what actions a wallet can ta…" at bounding box center [274, 260] width 235 height 60
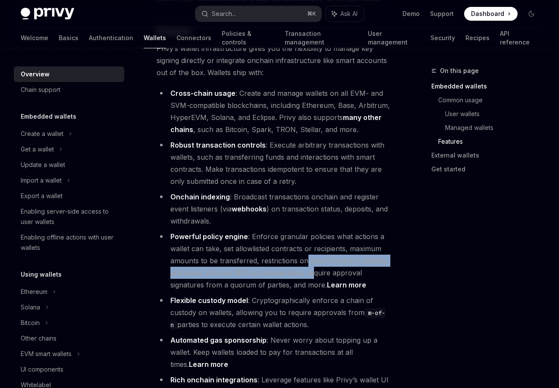
drag, startPoint x: 306, startPoint y: 248, endPoint x: 308, endPoint y: 266, distance: 18.7
click at [308, 266] on li "Powerful policy engine : Enforce granular policies what actions a wallet can ta…" at bounding box center [274, 260] width 235 height 60
click at [309, 266] on li "Powerful policy engine : Enforce granular policies what actions a wallet can ta…" at bounding box center [274, 260] width 235 height 60
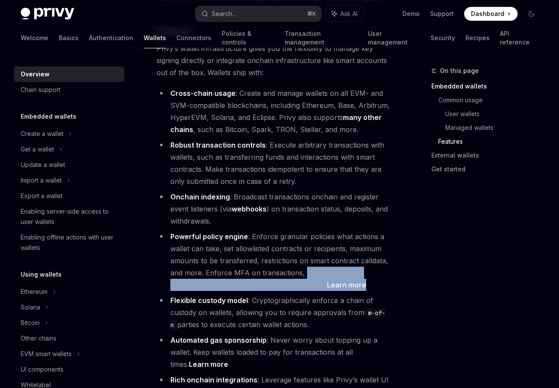
drag, startPoint x: 309, startPoint y: 266, endPoint x: 351, endPoint y: 273, distance: 43.2
click at [351, 273] on li "Powerful policy engine : Enforce granular policies what actions a wallet can ta…" at bounding box center [274, 260] width 235 height 60
click at [307, 300] on li "Flexible custody model : Cryptographically enforce a chain of custody on wallet…" at bounding box center [274, 312] width 235 height 36
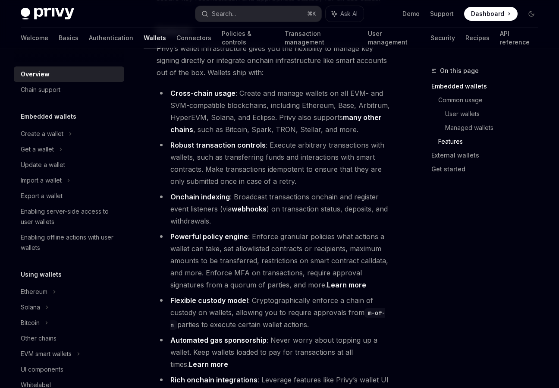
click at [307, 300] on li "Flexible custody model : Cryptographically enforce a chain of custody on wallet…" at bounding box center [274, 312] width 235 height 36
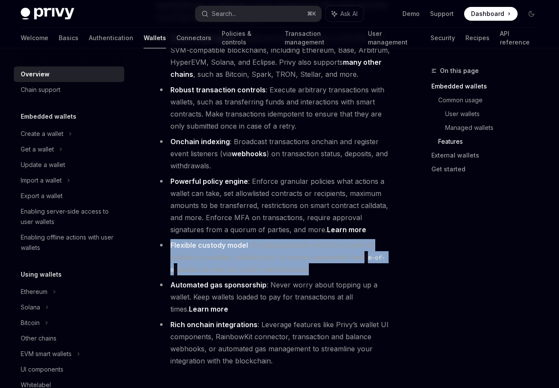
scroll to position [1149, 0]
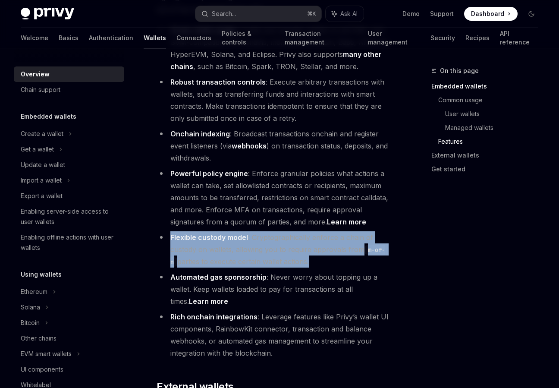
click at [331, 276] on li "Automated gas sponsorship : Never worry about topping up a wallet. Keep wallets…" at bounding box center [274, 289] width 235 height 36
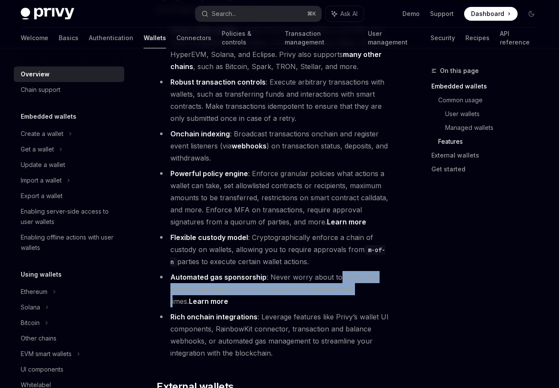
drag, startPoint x: 338, startPoint y: 269, endPoint x: 355, endPoint y: 274, distance: 17.5
click at [355, 274] on li "Automated gas sponsorship : Never worry about topping up a wallet. Keep wallets…" at bounding box center [274, 289] width 235 height 36
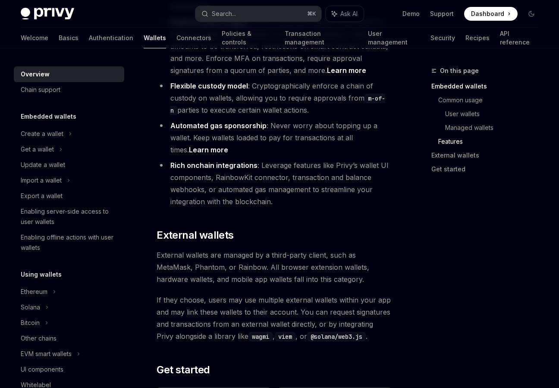
scroll to position [1317, 0]
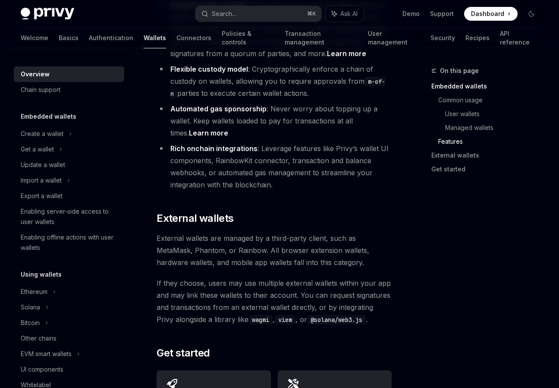
click at [267, 254] on span "External wallets are managed by a third-party client, such as MetaMask, Phantom…" at bounding box center [274, 250] width 235 height 36
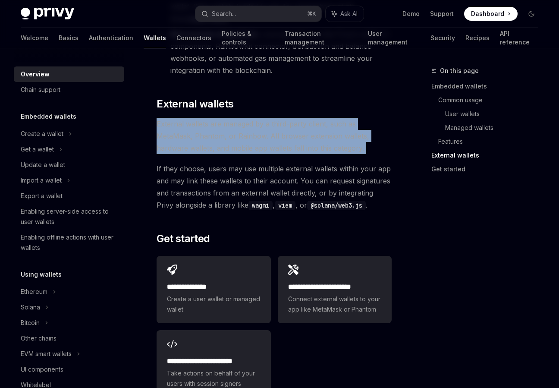
scroll to position [1438, 0]
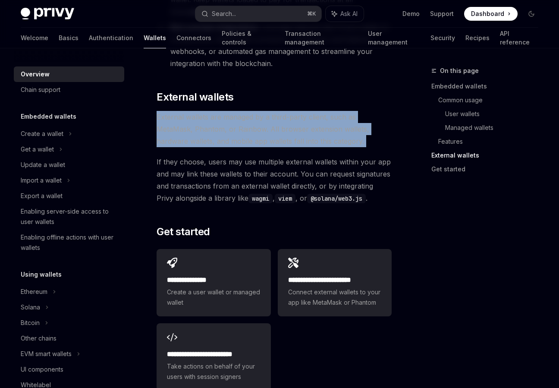
click at [272, 156] on span "If they choose, users may use multiple external wallets within your app and may…" at bounding box center [274, 180] width 235 height 48
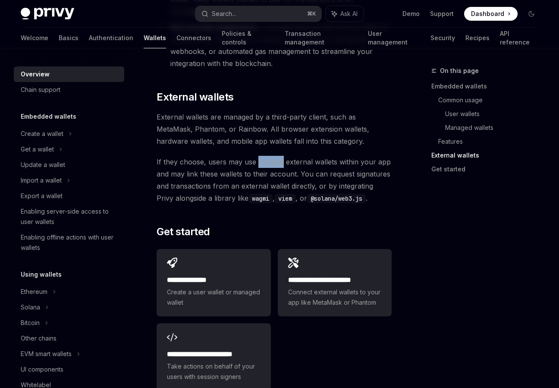
click at [272, 156] on span "If they choose, users may use multiple external wallets within your app and may…" at bounding box center [274, 180] width 235 height 48
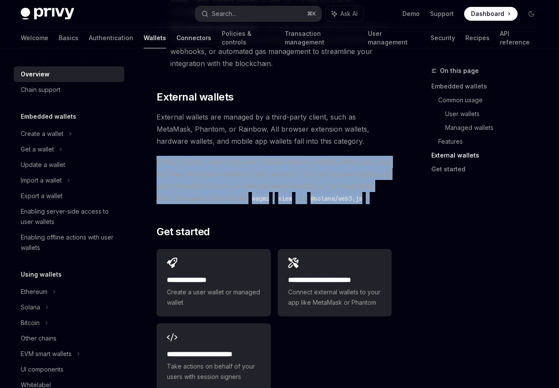
click at [176, 38] on link "Connectors" at bounding box center [193, 38] width 35 height 21
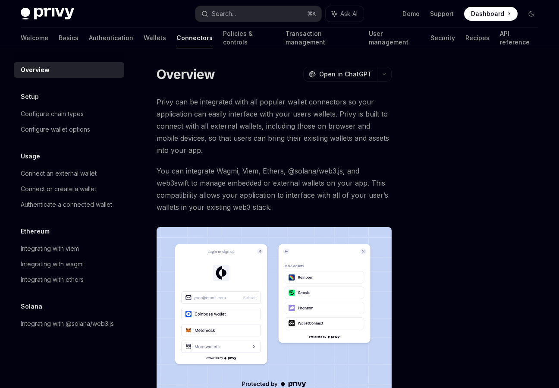
scroll to position [135, 0]
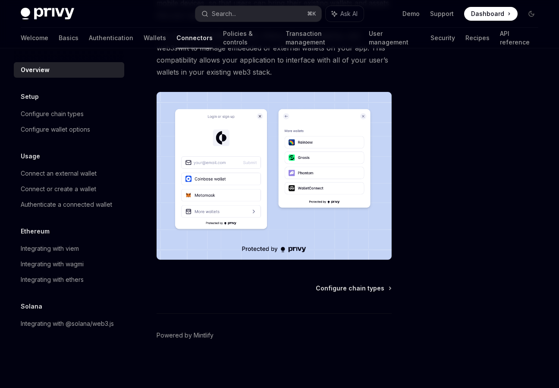
click at [363, 292] on div "Configure chain types Powered by Mintlify" at bounding box center [274, 336] width 235 height 104
click at [366, 288] on span "Configure chain types" at bounding box center [350, 288] width 69 height 9
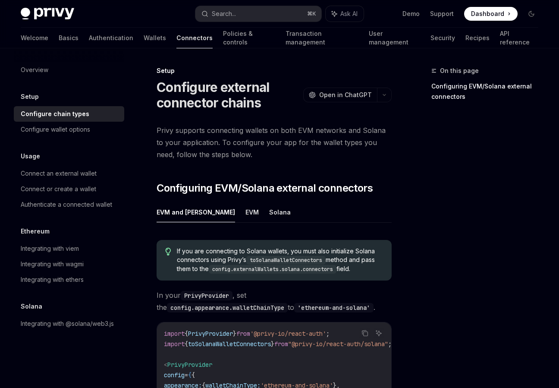
scroll to position [78, 0]
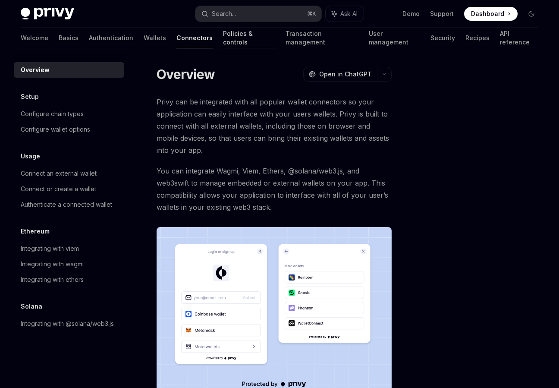
click at [223, 35] on link "Policies & controls" at bounding box center [249, 38] width 52 height 21
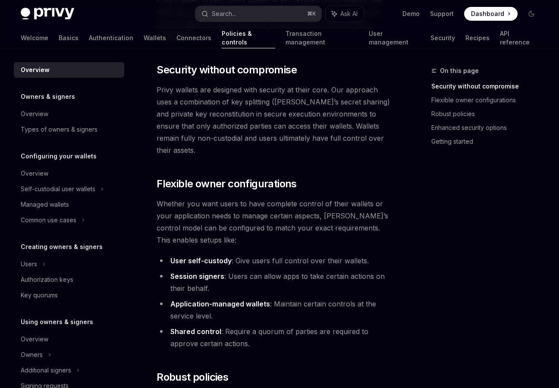
scroll to position [103, 0]
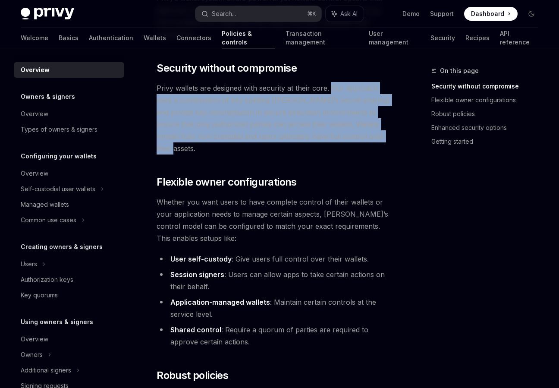
drag, startPoint x: 331, startPoint y: 89, endPoint x: 377, endPoint y: 135, distance: 64.6
click at [377, 135] on span "Privy wallets are designed with security at their core. Our approach uses a com…" at bounding box center [274, 118] width 235 height 72
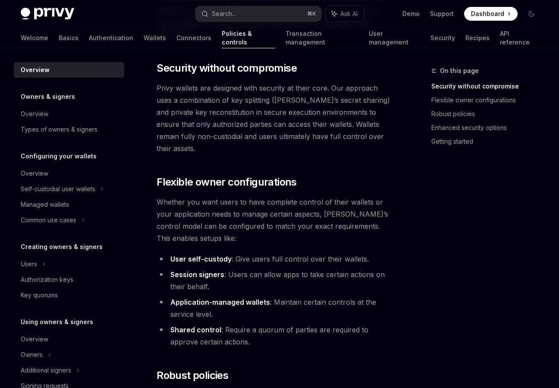
click at [377, 135] on span "Privy wallets are designed with security at their core. Our approach uses a com…" at bounding box center [274, 118] width 235 height 72
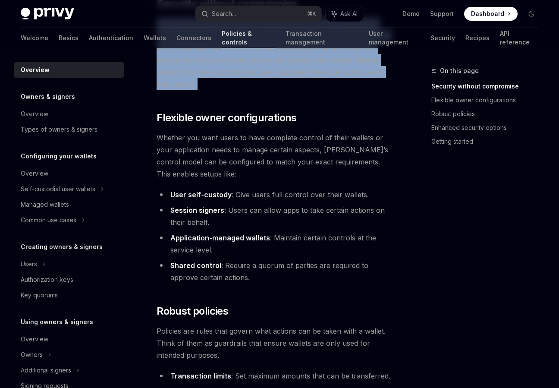
scroll to position [185, 0]
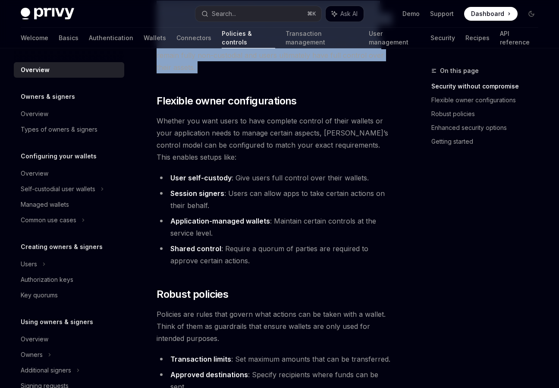
click at [275, 187] on li "Session signers : Users can allow apps to take certain actions on their behalf." at bounding box center [274, 199] width 235 height 24
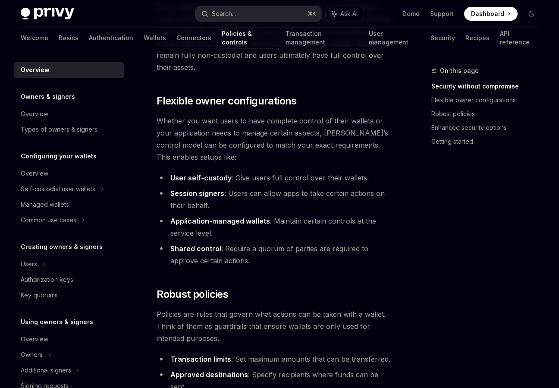
click at [275, 187] on li "Session signers : Users can allow apps to take certain actions on their behalf." at bounding box center [274, 199] width 235 height 24
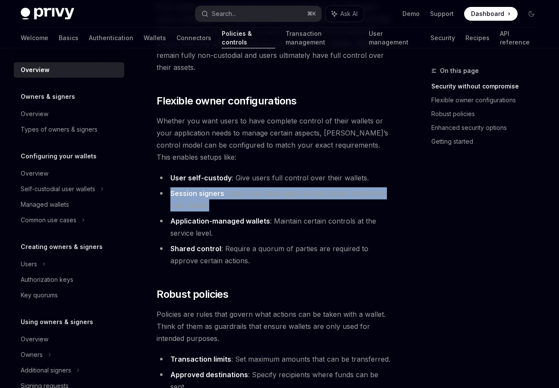
click at [266, 193] on li "Session signers : Users can allow apps to take certain actions on their behalf." at bounding box center [274, 199] width 235 height 24
drag, startPoint x: 266, startPoint y: 193, endPoint x: 224, endPoint y: 182, distance: 43.3
click at [224, 187] on li "Session signers : Users can allow apps to take certain actions on their behalf." at bounding box center [274, 199] width 235 height 24
drag, startPoint x: 224, startPoint y: 182, endPoint x: 254, endPoint y: 191, distance: 31.1
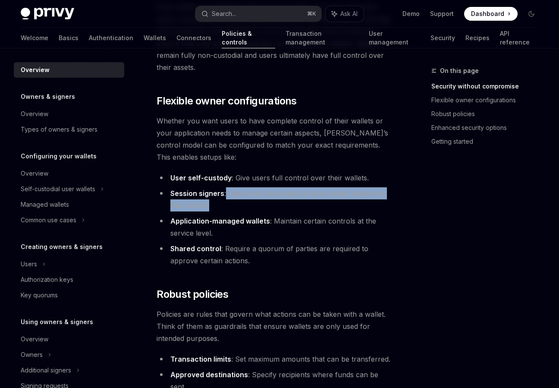
click at [254, 191] on li "Session signers : Users can allow apps to take certain actions on their behalf." at bounding box center [274, 199] width 235 height 24
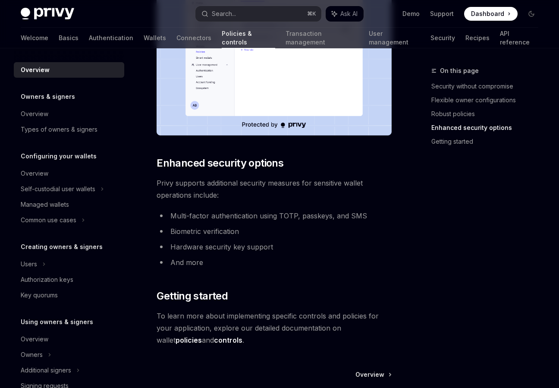
scroll to position [725, 0]
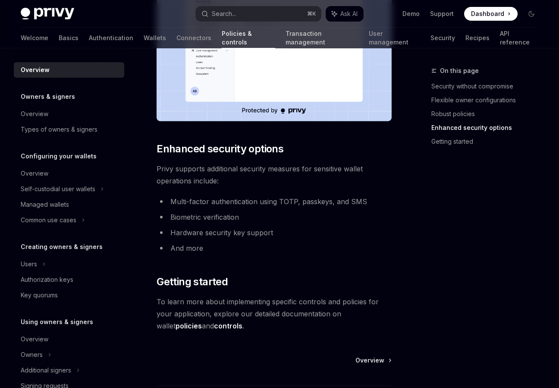
click at [301, 40] on link "Transaction management" at bounding box center [321, 38] width 72 height 21
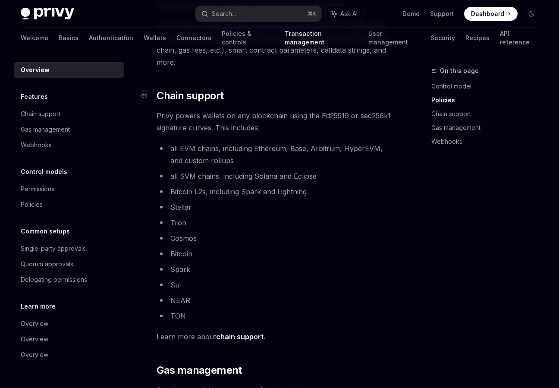
scroll to position [552, 0]
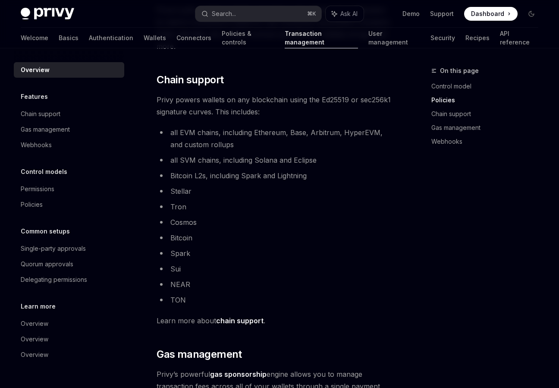
click at [190, 301] on li "TON" at bounding box center [274, 300] width 235 height 12
click at [197, 134] on li "all EVM chains, including Ethereum, Base, Arbitrum, HyperEVM, and custom rollups" at bounding box center [274, 138] width 235 height 24
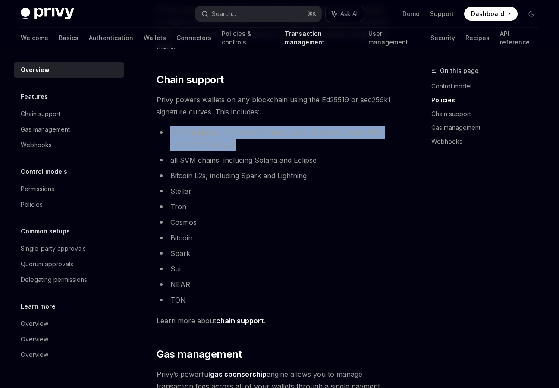
click at [197, 134] on li "all EVM chains, including Ethereum, Base, Arbitrum, HyperEVM, and custom rollups" at bounding box center [274, 138] width 235 height 24
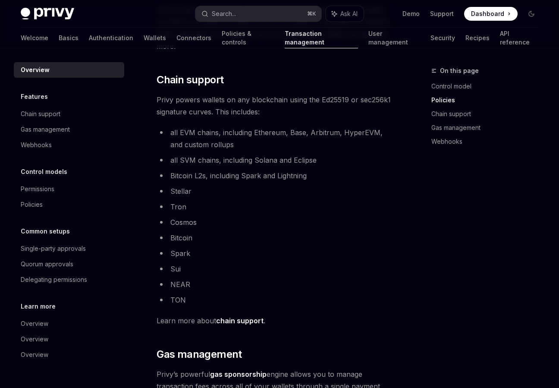
click at [197, 199] on ul "all EVM chains, including Ethereum, Base, Arbitrum, HyperEVM, and custom rollup…" at bounding box center [274, 215] width 235 height 179
click at [192, 219] on li "Cosmos" at bounding box center [274, 222] width 235 height 12
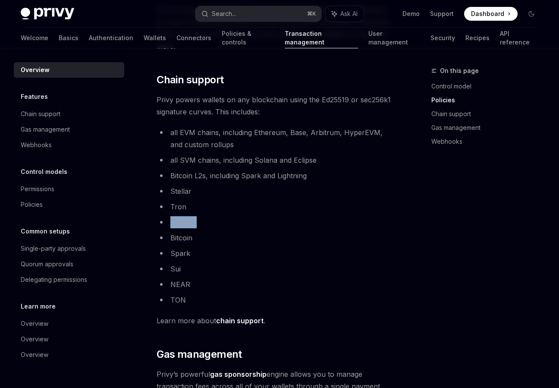
click at [192, 219] on li "Cosmos" at bounding box center [274, 222] width 235 height 12
click at [179, 253] on li "Spark" at bounding box center [274, 253] width 235 height 12
click at [179, 278] on li "NEAR" at bounding box center [274, 284] width 235 height 12
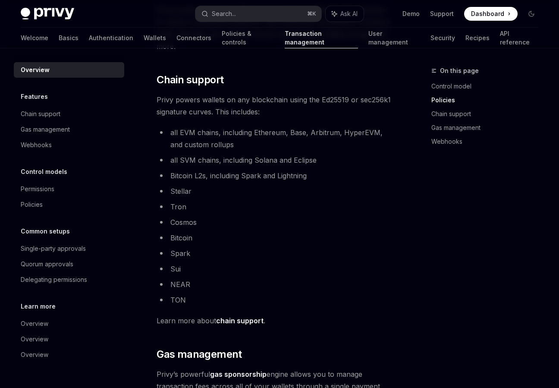
click at [179, 278] on li "NEAR" at bounding box center [274, 284] width 235 height 12
click at [235, 315] on span "Learn more about chain support ." at bounding box center [274, 320] width 235 height 12
click at [235, 318] on link "chain support" at bounding box center [239, 320] width 47 height 9
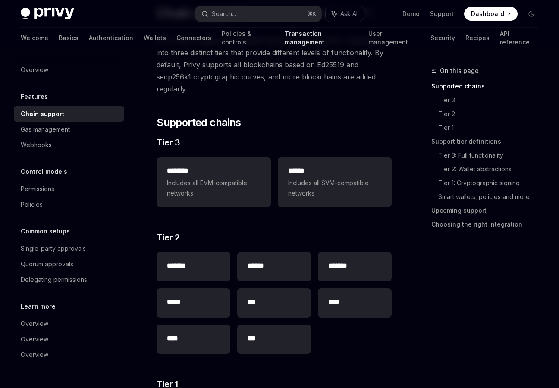
scroll to position [66, 0]
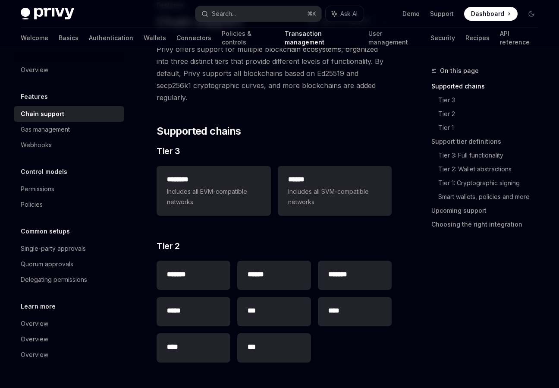
click at [241, 192] on span "Includes all EVM-compatible networks" at bounding box center [213, 196] width 93 height 21
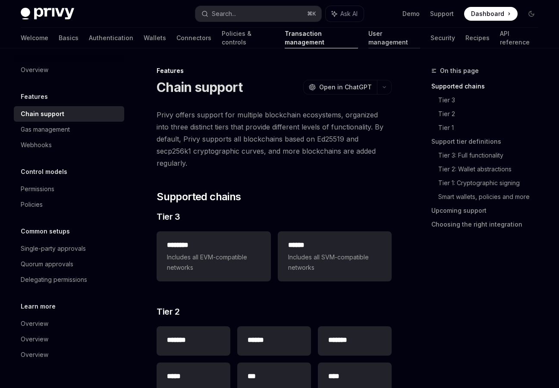
click at [368, 34] on link "User management" at bounding box center [394, 38] width 52 height 21
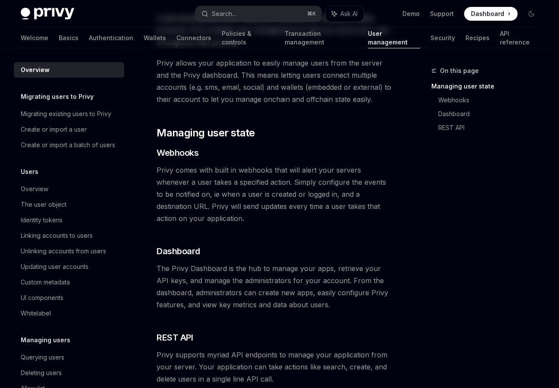
scroll to position [209, 0]
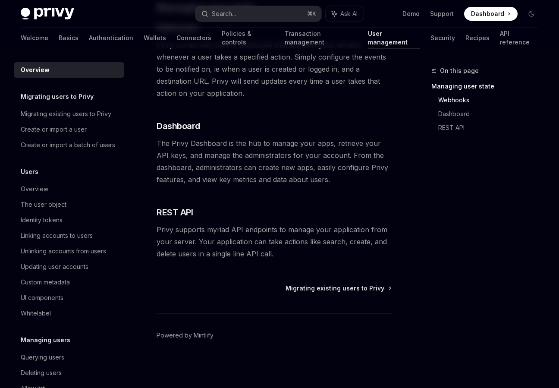
click at [414, 35] on div "Welcome Basics Authentication Wallets Connectors Policies & controls Transactio…" at bounding box center [279, 38] width 517 height 21
click at [430, 36] on link "Security" at bounding box center [442, 38] width 25 height 21
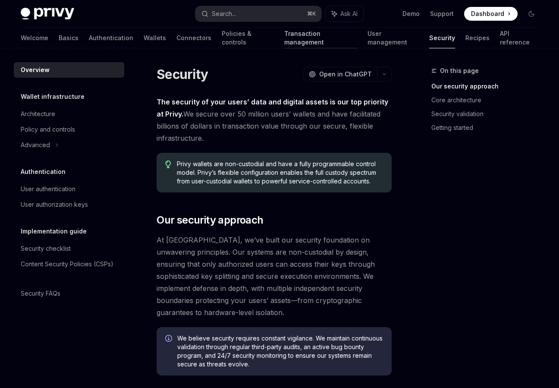
click at [287, 36] on link "Transaction management" at bounding box center [320, 38] width 72 height 21
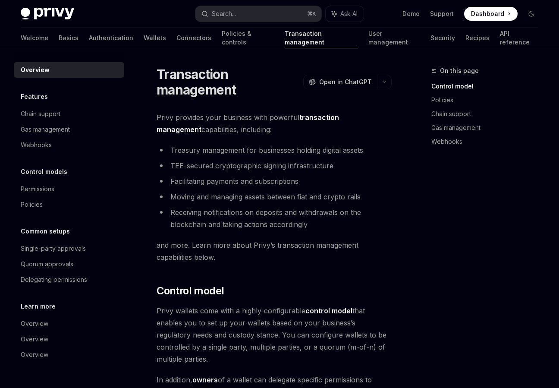
click at [45, 37] on div "Welcome Basics Authentication Wallets Connectors Policies & controls Transactio…" at bounding box center [279, 38] width 517 height 21
click at [59, 41] on link "Basics" at bounding box center [69, 38] width 20 height 21
type textarea "*"
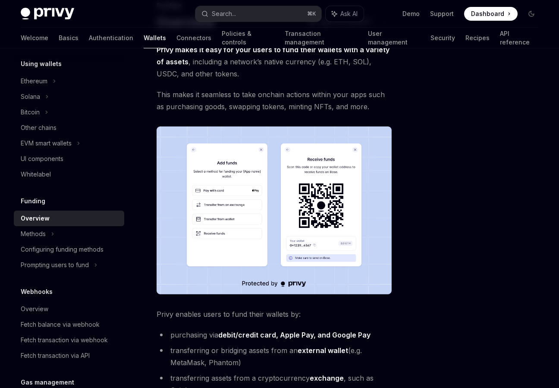
scroll to position [72, 0]
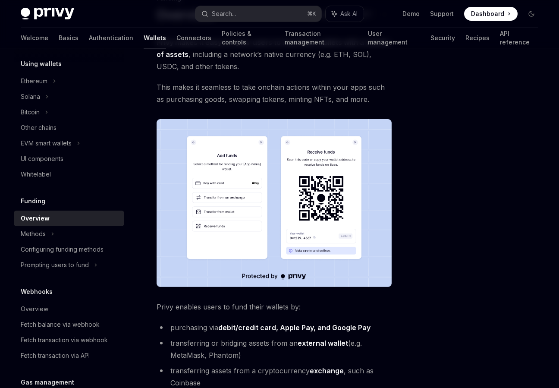
click at [246, 87] on span "This makes it seamless to take onchain actions within your apps such as purchas…" at bounding box center [274, 93] width 235 height 24
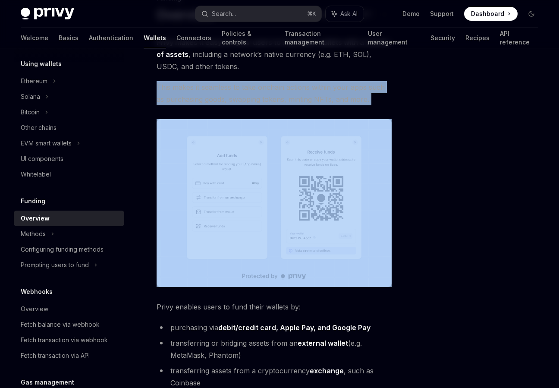
click at [246, 87] on span "This makes it seamless to take onchain actions within your apps such as purchas…" at bounding box center [274, 93] width 235 height 24
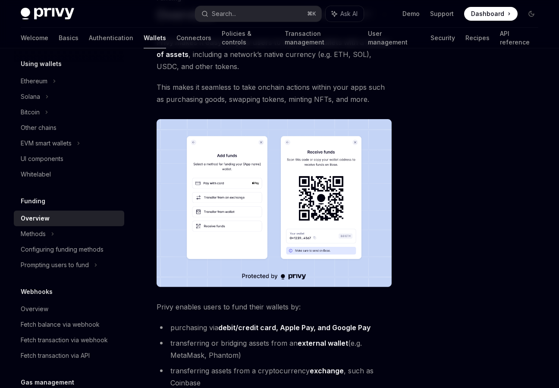
click at [246, 87] on span "This makes it seamless to take onchain actions within your apps such as purchas…" at bounding box center [274, 93] width 235 height 24
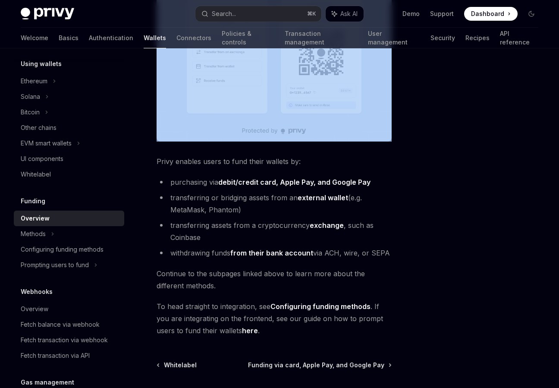
scroll to position [220, 0]
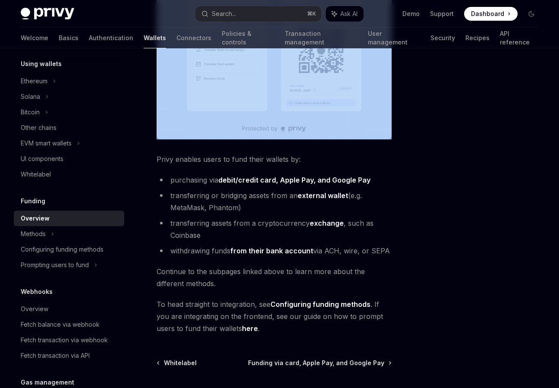
click at [223, 188] on ul "purchasing via debit/credit card, Apple Pay, and Google Pay transferring or bri…" at bounding box center [274, 215] width 235 height 83
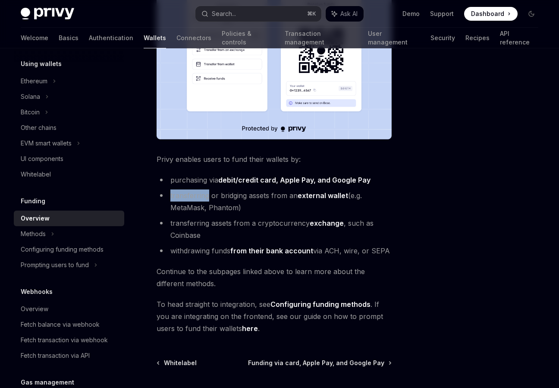
click at [223, 188] on ul "purchasing via debit/credit card, Apple Pay, and Google Pay transferring or bri…" at bounding box center [274, 215] width 235 height 83
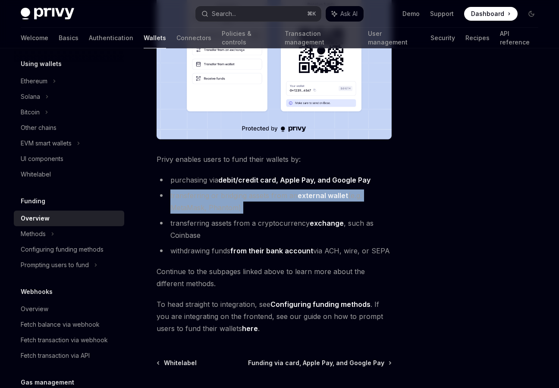
click at [219, 207] on li "transferring or bridging assets from an external wallet (e.g. MetaMask, Phantom)" at bounding box center [274, 201] width 235 height 24
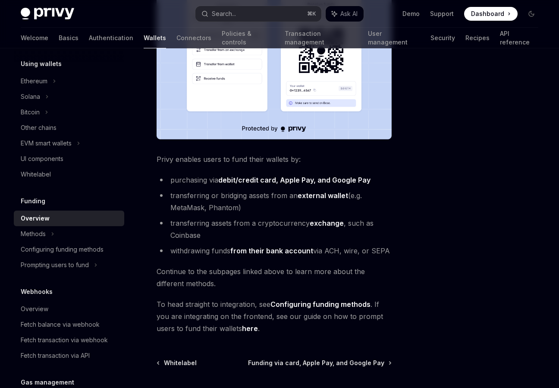
click at [219, 207] on li "transferring or bridging assets from an external wallet (e.g. MetaMask, Phantom)" at bounding box center [274, 201] width 235 height 24
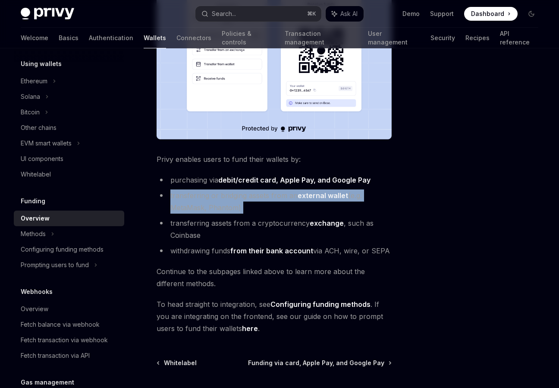
click at [219, 228] on li "transferring assets from a cryptocurrency exchange , such as Coinbase" at bounding box center [274, 229] width 235 height 24
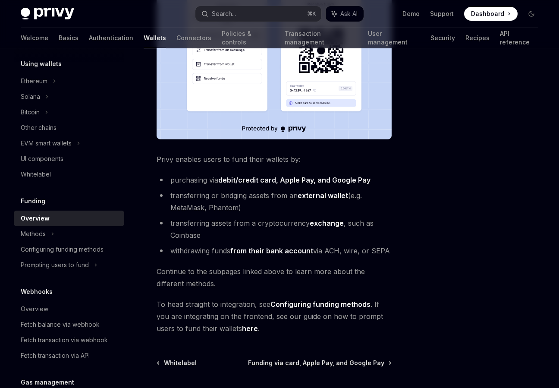
click at [219, 228] on li "transferring assets from a cryptocurrency exchange , such as Coinbase" at bounding box center [274, 229] width 235 height 24
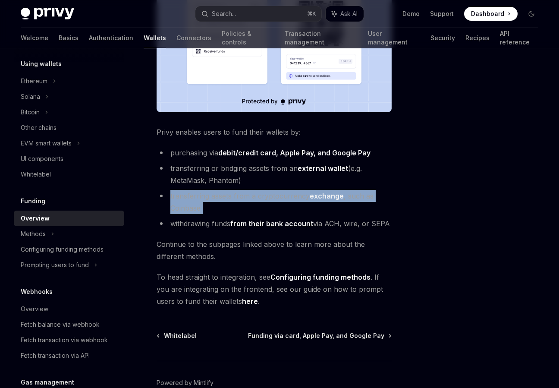
scroll to position [295, 0]
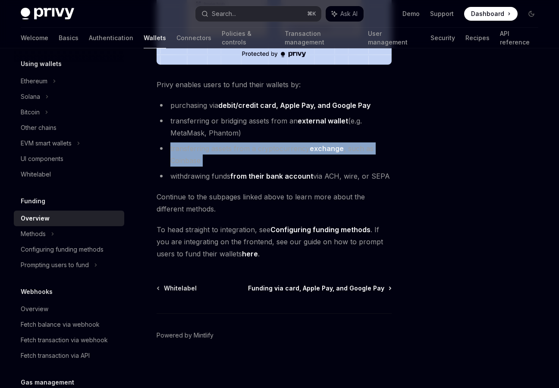
click at [303, 286] on span "Funding via card, Apple Pay, and Google Pay" at bounding box center [316, 288] width 136 height 9
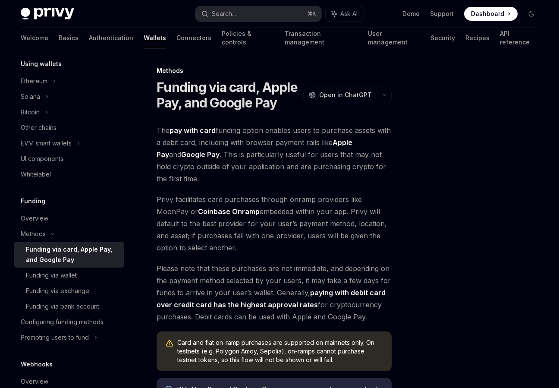
scroll to position [25, 0]
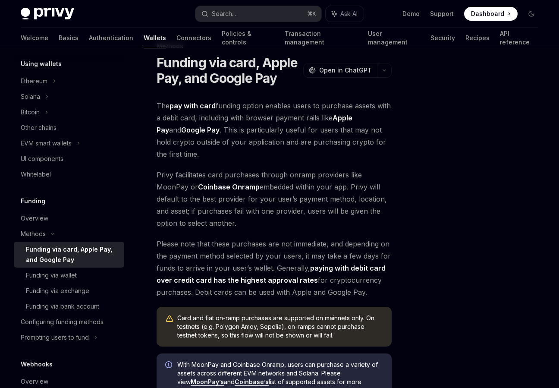
click at [280, 122] on span "The pay with card funding option enables users to purchase assets with a debit …" at bounding box center [274, 130] width 235 height 60
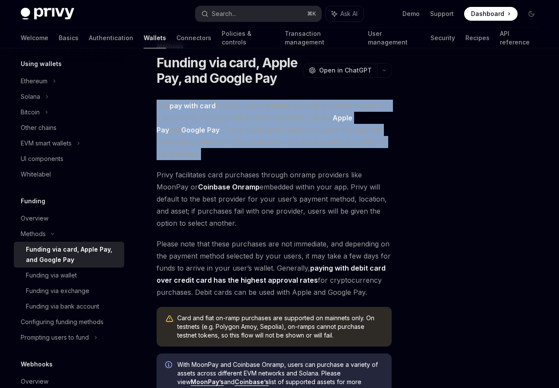
click at [228, 164] on div "The pay with card funding option enables users to purchase assets with a debit …" at bounding box center [274, 296] width 235 height 392
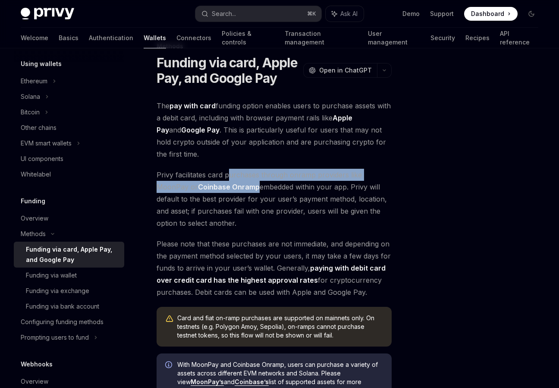
drag, startPoint x: 228, startPoint y: 174, endPoint x: 213, endPoint y: 188, distance: 20.7
click at [213, 188] on span "Privy facilitates card purchases through onramp providers like MoonPay or Coinb…" at bounding box center [274, 199] width 235 height 60
click at [213, 188] on link "Coinbase Onramp" at bounding box center [229, 186] width 62 height 9
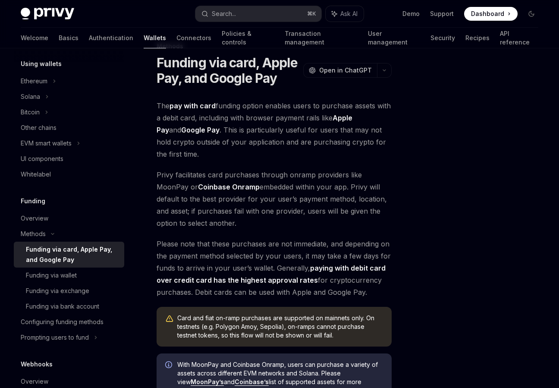
click at [279, 188] on span "Privy facilitates card purchases through onramp providers like MoonPay or Coinb…" at bounding box center [274, 199] width 235 height 60
drag, startPoint x: 283, startPoint y: 188, endPoint x: 311, endPoint y: 188, distance: 28.0
click at [311, 188] on span "Privy facilitates card purchases through onramp providers like MoonPay or Coinb…" at bounding box center [274, 199] width 235 height 60
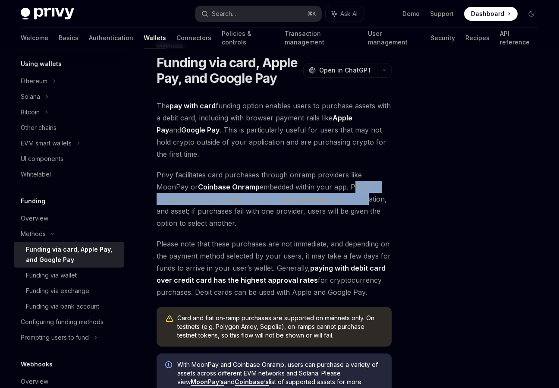
drag, startPoint x: 318, startPoint y: 188, endPoint x: 331, endPoint y: 198, distance: 16.0
click at [331, 198] on span "Privy facilitates card purchases through onramp providers like MoonPay or Coinb…" at bounding box center [274, 199] width 235 height 60
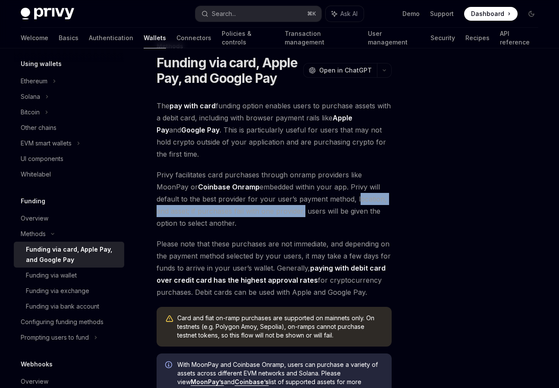
drag, startPoint x: 331, startPoint y: 198, endPoint x: 246, endPoint y: 215, distance: 87.0
click at [246, 215] on span "Privy facilitates card purchases through onramp providers like MoonPay or Coinb…" at bounding box center [274, 199] width 235 height 60
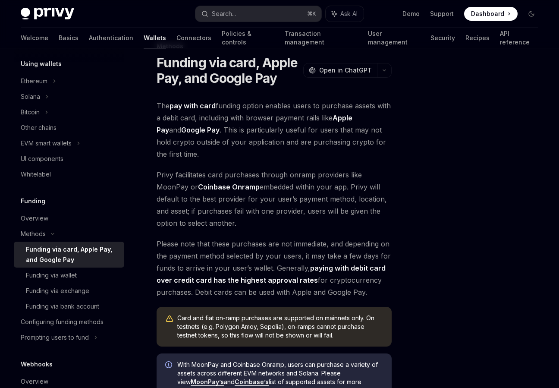
click at [246, 215] on span "Privy facilitates card purchases through onramp providers like MoonPay or Coinb…" at bounding box center [274, 199] width 235 height 60
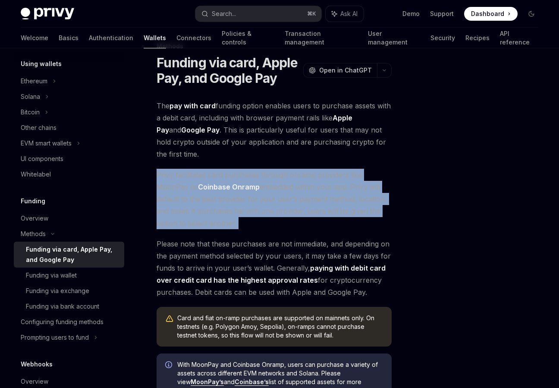
click at [246, 215] on span "Privy facilitates card purchases through onramp providers like MoonPay or Coinb…" at bounding box center [274, 199] width 235 height 60
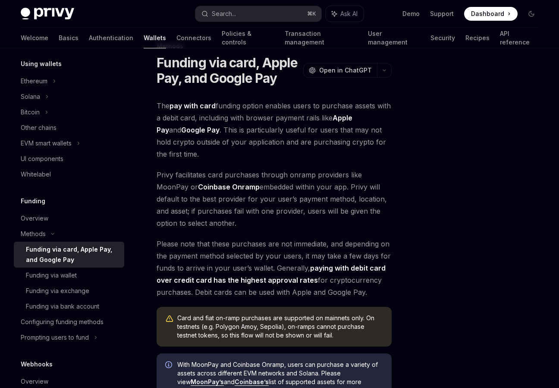
scroll to position [63, 0]
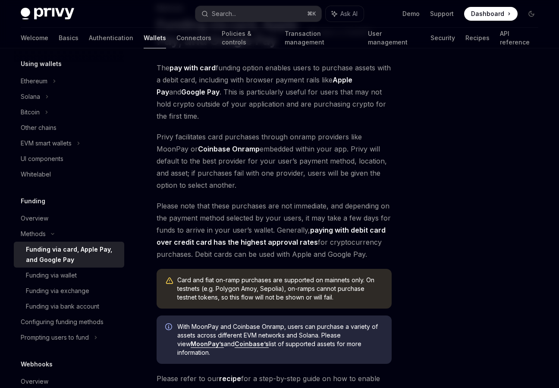
click at [269, 208] on span "Please note that these purchases are not immediate, and depending on the paymen…" at bounding box center [274, 230] width 235 height 60
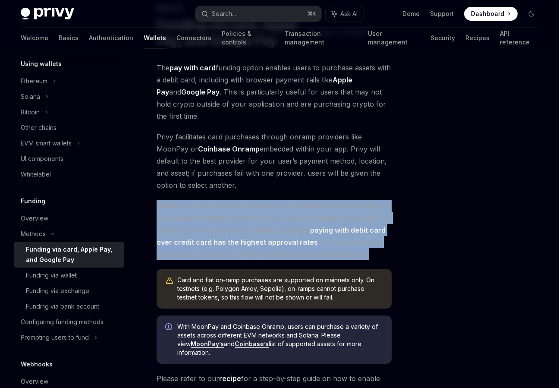
click at [236, 220] on span "Please note that these purchases are not immediate, and depending on the paymen…" at bounding box center [274, 230] width 235 height 60
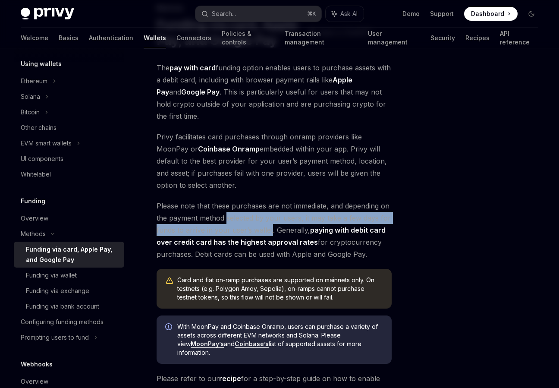
drag, startPoint x: 236, startPoint y: 220, endPoint x: 269, endPoint y: 230, distance: 34.2
click at [269, 231] on span "Please note that these purchases are not immediate, and depending on the paymen…" at bounding box center [274, 230] width 235 height 60
click at [269, 230] on span "Please note that these purchases are not immediate, and depending on the paymen…" at bounding box center [274, 230] width 235 height 60
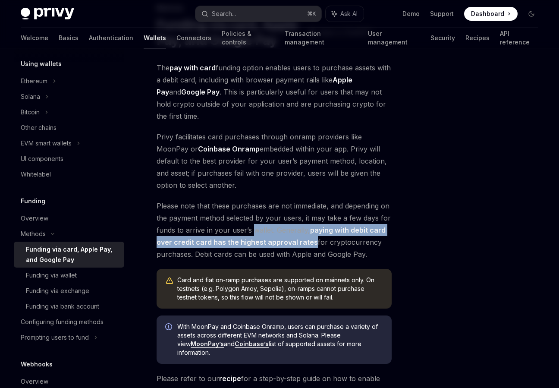
drag, startPoint x: 269, startPoint y: 230, endPoint x: 304, endPoint y: 240, distance: 36.3
click at [304, 240] on span "Please note that these purchases are not immediate, and depending on the paymen…" at bounding box center [274, 230] width 235 height 60
click at [304, 240] on strong "paying with debit card over credit card has the highest approval rates" at bounding box center [271, 236] width 229 height 21
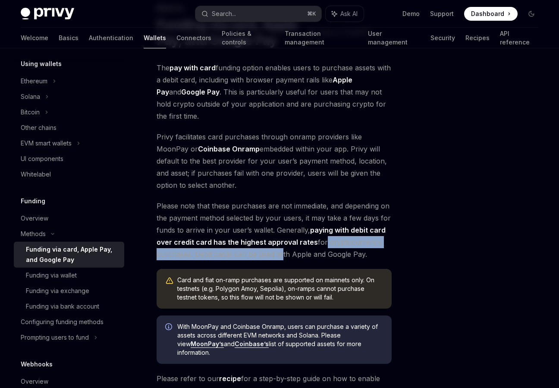
drag, startPoint x: 319, startPoint y: 241, endPoint x: 282, endPoint y: 254, distance: 39.0
click at [282, 254] on span "Please note that these purchases are not immediate, and depending on the paymen…" at bounding box center [274, 230] width 235 height 60
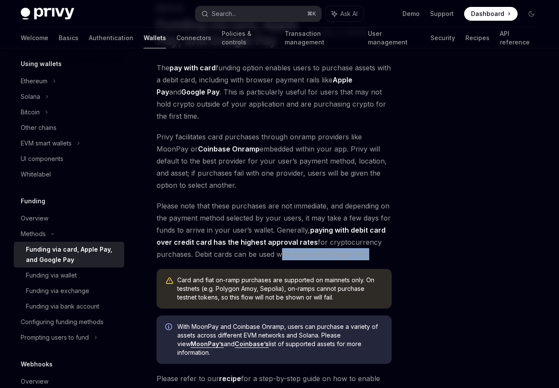
drag, startPoint x: 282, startPoint y: 254, endPoint x: 367, endPoint y: 253, distance: 84.1
click at [367, 254] on span "Please note that these purchases are not immediate, and depending on the paymen…" at bounding box center [274, 230] width 235 height 60
click at [367, 253] on span "Please note that these purchases are not immediate, and depending on the paymen…" at bounding box center [274, 230] width 235 height 60
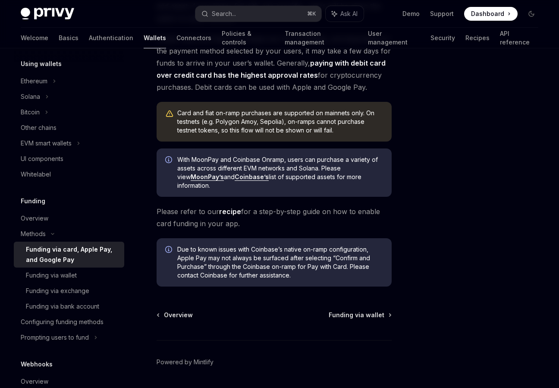
scroll to position [240, 0]
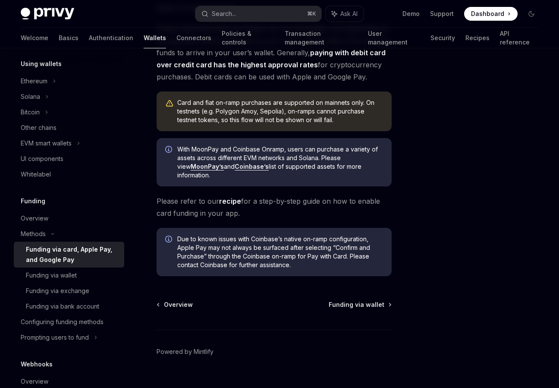
click at [276, 119] on div "Card and fiat on-ramp purchases are supported on mainnets only. On testnets (e.…" at bounding box center [280, 111] width 206 height 26
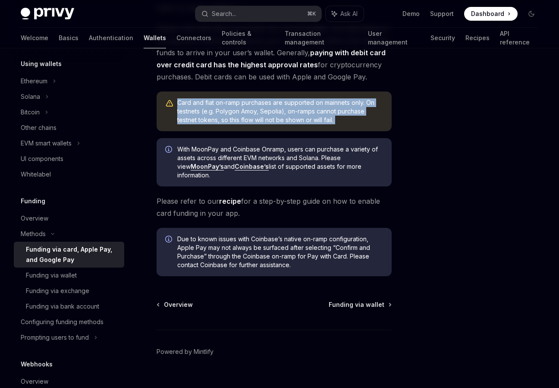
click at [302, 114] on div "Card and fiat on-ramp purchases are supported on mainnets only. On testnets (e.…" at bounding box center [280, 111] width 206 height 26
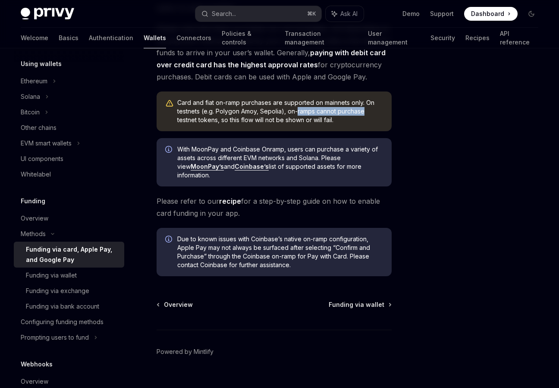
drag, startPoint x: 302, startPoint y: 114, endPoint x: 348, endPoint y: 108, distance: 46.5
click at [348, 108] on div "Card and fiat on-ramp purchases are supported on mainnets only. On testnets (e.…" at bounding box center [280, 111] width 206 height 26
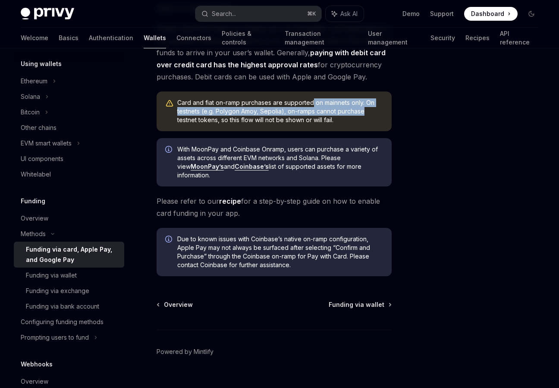
drag, startPoint x: 348, startPoint y: 108, endPoint x: 313, endPoint y: 102, distance: 35.4
click at [313, 103] on div "Card and fiat on-ramp purchases are supported on mainnets only. On testnets (e.…" at bounding box center [280, 111] width 206 height 26
click at [313, 102] on div "Card and fiat on-ramp purchases are supported on mainnets only. On testnets (e.…" at bounding box center [280, 111] width 206 height 26
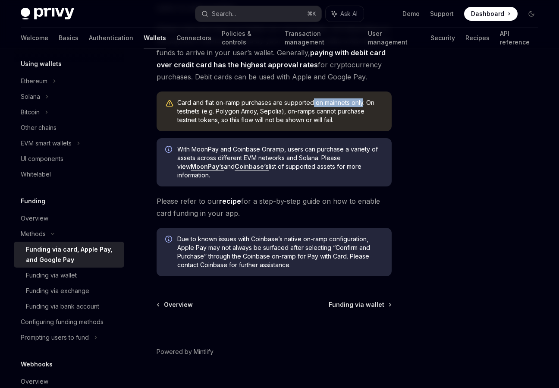
drag, startPoint x: 313, startPoint y: 102, endPoint x: 353, endPoint y: 101, distance: 40.1
click at [353, 101] on div "Card and fiat on-ramp purchases are supported on mainnets only. On testnets (e.…" at bounding box center [280, 111] width 206 height 26
drag, startPoint x: 276, startPoint y: 113, endPoint x: 336, endPoint y: 113, distance: 59.9
click at [336, 114] on div "Card and fiat on-ramp purchases are supported on mainnets only. On testnets (e.…" at bounding box center [280, 111] width 206 height 26
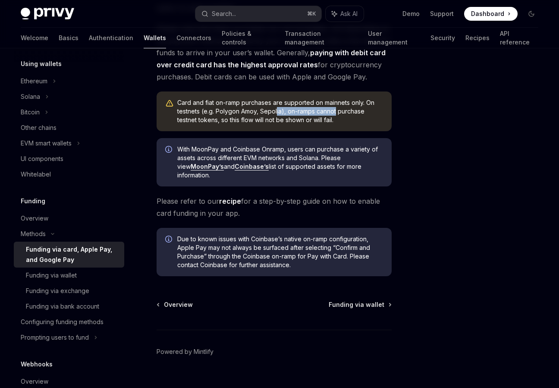
click at [336, 113] on div "Card and fiat on-ramp purchases are supported on mainnets only. On testnets (e.…" at bounding box center [280, 111] width 206 height 26
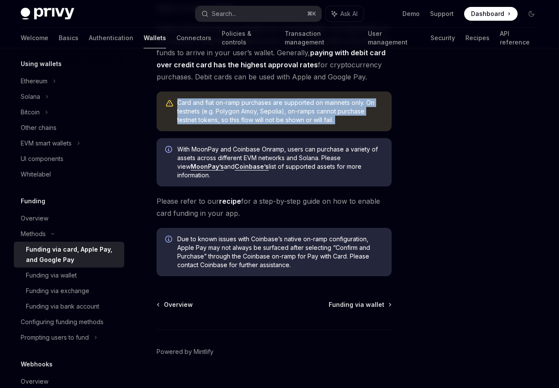
click at [288, 127] on div "Card and fiat on-ramp purchases are supported on mainnets only. On testnets (e.…" at bounding box center [274, 111] width 235 height 40
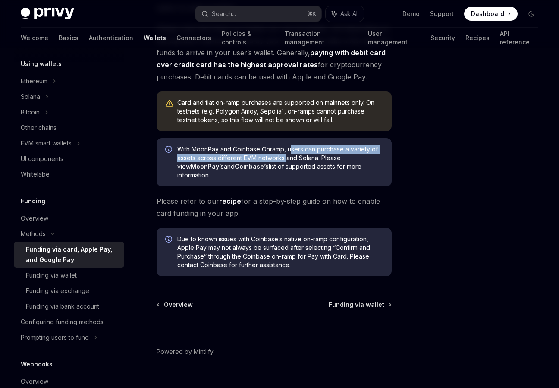
drag, startPoint x: 292, startPoint y: 153, endPoint x: 298, endPoint y: 157, distance: 7.3
click at [295, 158] on span "With MoonPay and Coinbase Onramp, users can purchase a variety of assets across…" at bounding box center [280, 162] width 206 height 34
click at [298, 157] on span "With MoonPay and Coinbase Onramp, users can purchase a variety of assets across…" at bounding box center [280, 162] width 206 height 34
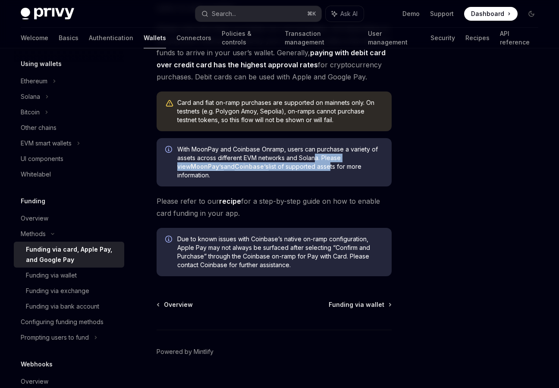
drag, startPoint x: 315, startPoint y: 158, endPoint x: 316, endPoint y: 168, distance: 10.0
click at [316, 168] on span "With MoonPay and Coinbase Onramp, users can purchase a variety of assets across…" at bounding box center [280, 162] width 206 height 34
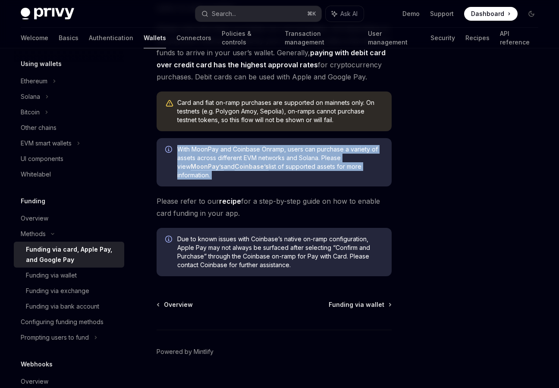
click at [297, 173] on span "With MoonPay and Coinbase Onramp, users can purchase a variety of assets across…" at bounding box center [280, 162] width 206 height 34
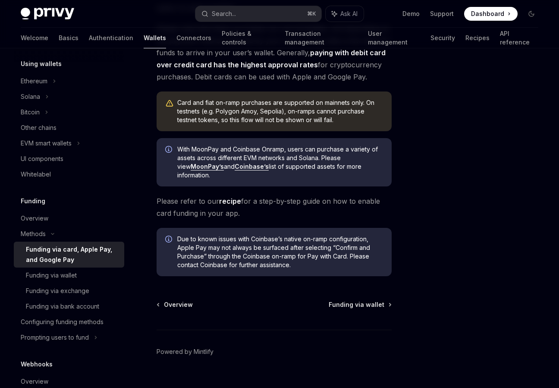
click at [274, 235] on span "Due to known issues with Coinbase’s native on-ramp configuration, Apple Pay may…" at bounding box center [280, 252] width 206 height 34
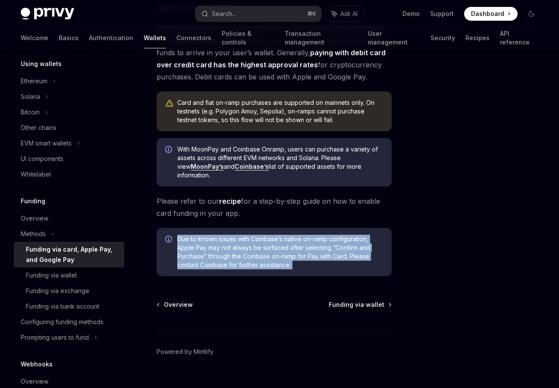
click at [276, 248] on span "Due to known issues with Coinbase’s native on-ramp configuration, Apple Pay may…" at bounding box center [280, 252] width 206 height 34
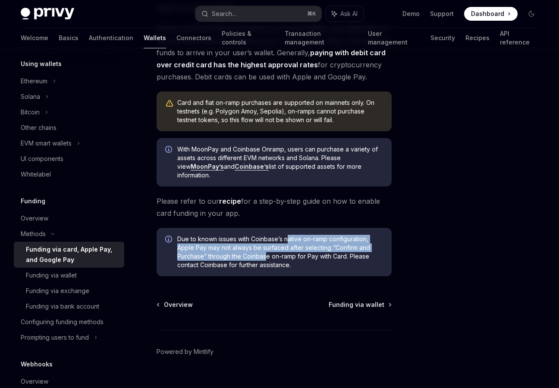
drag, startPoint x: 288, startPoint y: 242, endPoint x: 287, endPoint y: 254, distance: 12.1
click at [287, 255] on span "Due to known issues with Coinbase’s native on-ramp configuration, Apple Pay may…" at bounding box center [280, 252] width 206 height 34
click at [287, 254] on span "Due to known issues with Coinbase’s native on-ramp configuration, Apple Pay may…" at bounding box center [280, 252] width 206 height 34
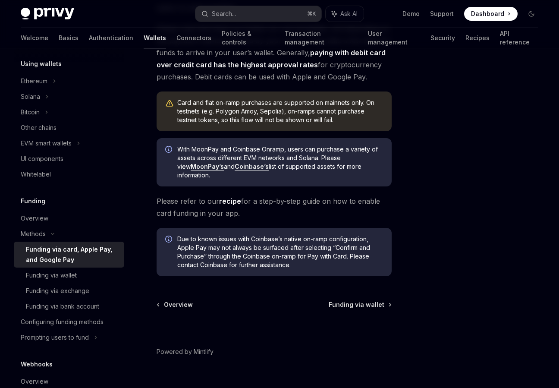
click at [287, 254] on span "Due to known issues with Coinbase’s native on-ramp configuration, Apple Pay may…" at bounding box center [280, 252] width 206 height 34
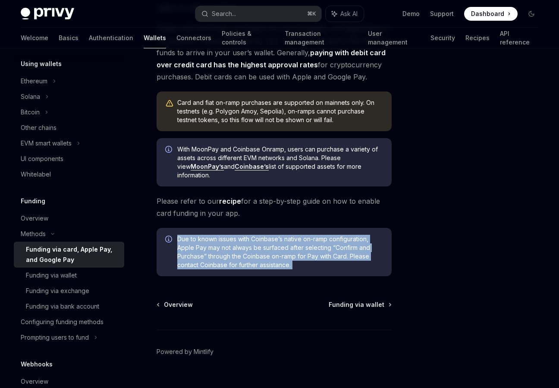
click at [294, 266] on span "Due to known issues with Coinbase’s native on-ramp configuration, Apple Pay may…" at bounding box center [280, 252] width 206 height 34
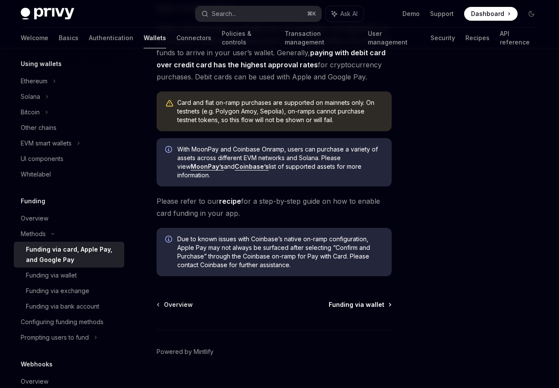
click at [355, 305] on span "Funding via wallet" at bounding box center [357, 304] width 56 height 9
type textarea "*"
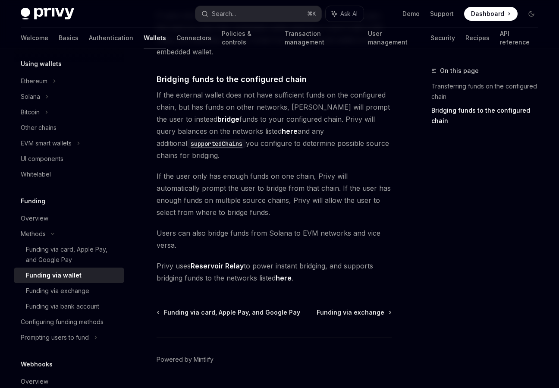
scroll to position [299, 0]
